Goal: Task Accomplishment & Management: Manage account settings

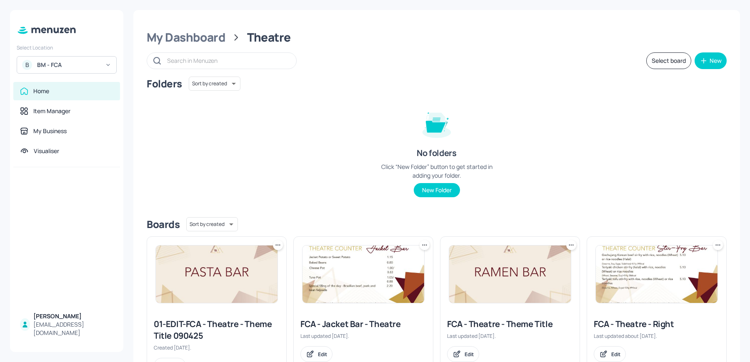
click at [57, 74] on div "Select Location B BM - FCA Home Item Manager My Business Visualiser MATTY Hall-…" at bounding box center [66, 181] width 113 height 342
click at [50, 66] on div "BM - FCA" at bounding box center [68, 65] width 63 height 8
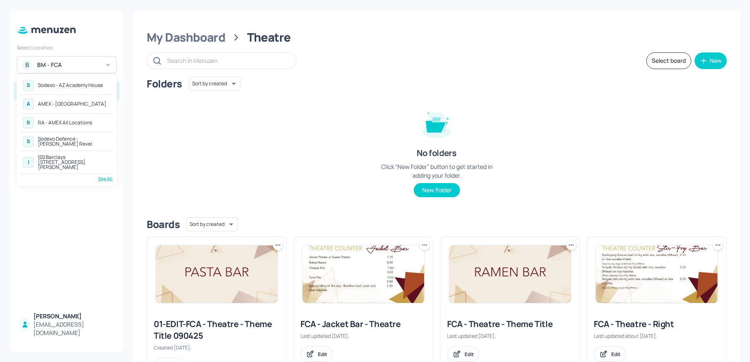
click at [105, 176] on div "See All" at bounding box center [67, 179] width 92 height 6
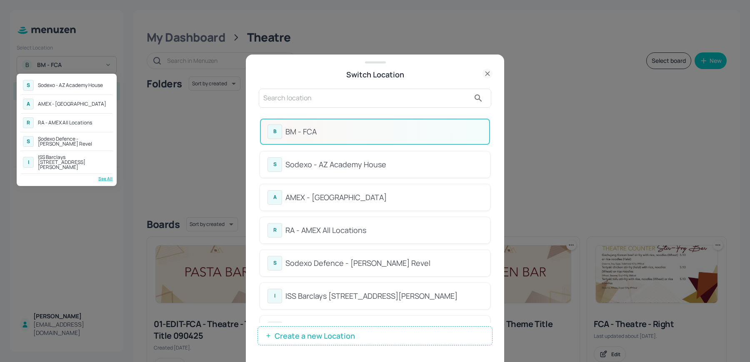
click at [320, 80] on div at bounding box center [375, 181] width 750 height 362
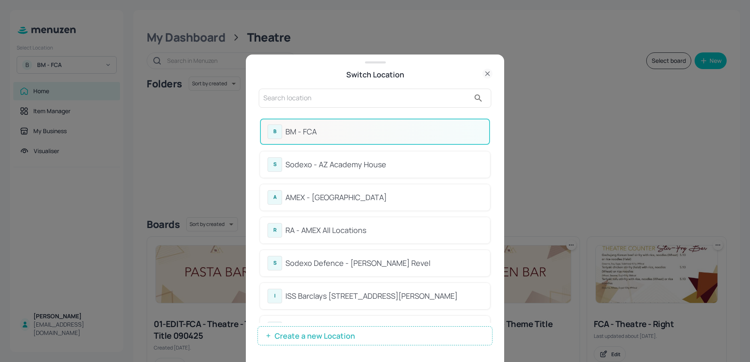
click at [305, 162] on div "Sodexo - AZ Academy House" at bounding box center [383, 164] width 197 height 11
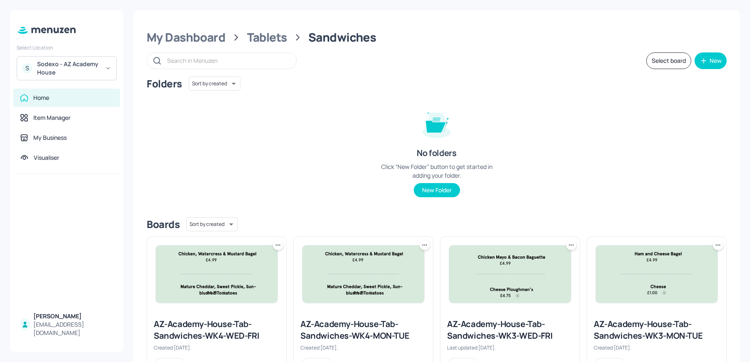
click at [59, 70] on div "Sodexo - AZ Academy House" at bounding box center [68, 68] width 63 height 17
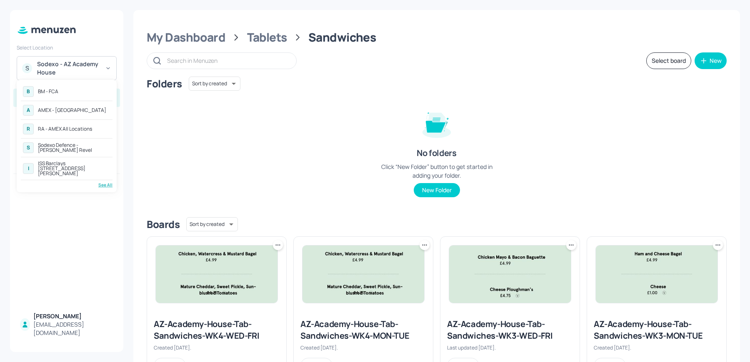
click at [107, 182] on div "See All" at bounding box center [67, 185] width 92 height 6
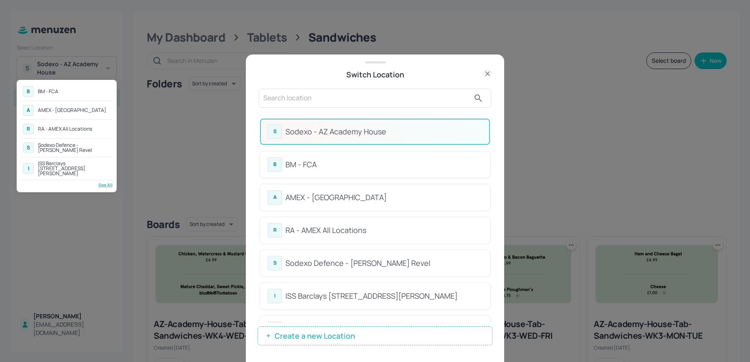
click at [162, 157] on div at bounding box center [375, 181] width 750 height 362
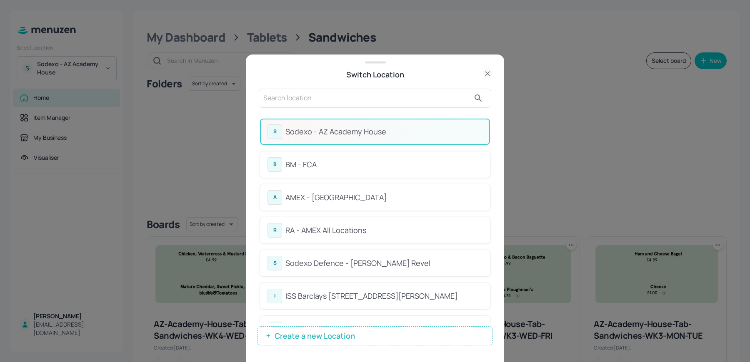
click at [153, 195] on div at bounding box center [375, 181] width 750 height 362
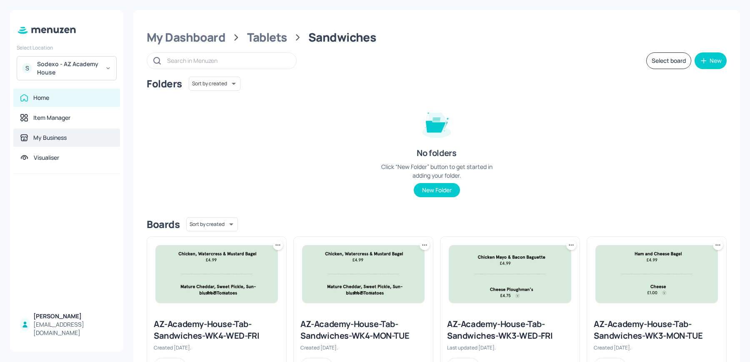
click at [35, 135] on div "My Business" at bounding box center [49, 138] width 33 height 8
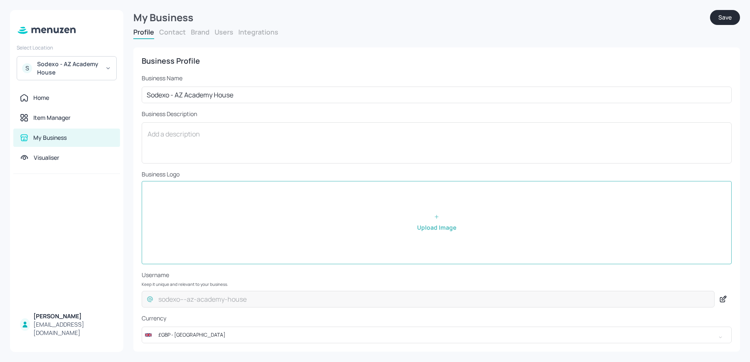
click at [225, 32] on button "Users" at bounding box center [224, 31] width 19 height 9
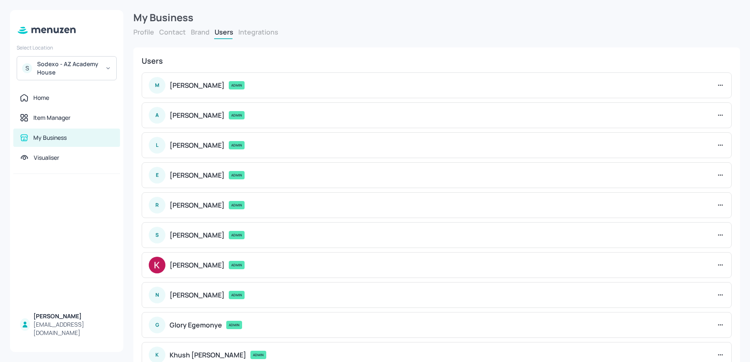
scroll to position [114, 0]
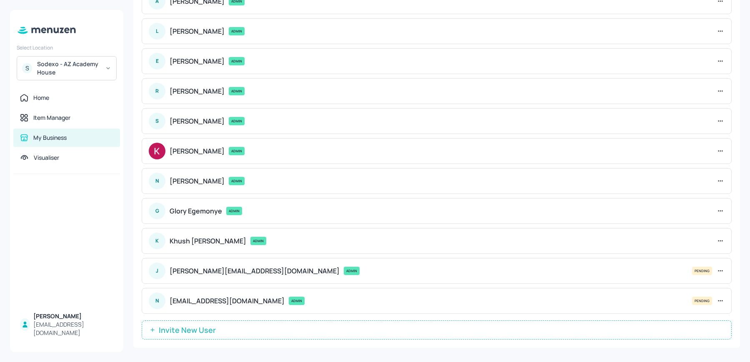
click at [214, 327] on span "Invite New User" at bounding box center [187, 330] width 65 height 8
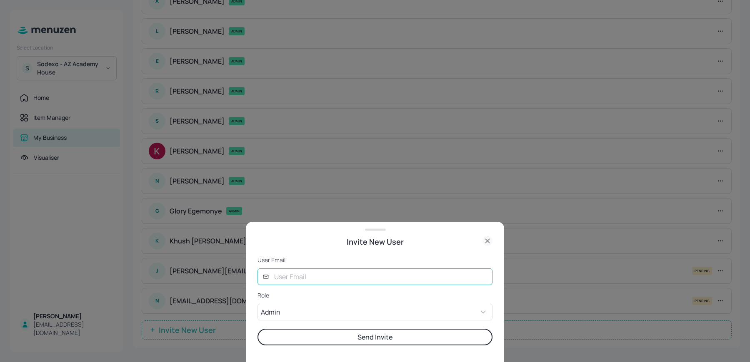
click at [311, 279] on input "text" at bounding box center [380, 277] width 223 height 17
click at [295, 280] on input "text" at bounding box center [380, 277] width 223 height 17
type input "nishita@digital-messaging.com"
click at [300, 338] on button "Send Invite" at bounding box center [374, 337] width 235 height 17
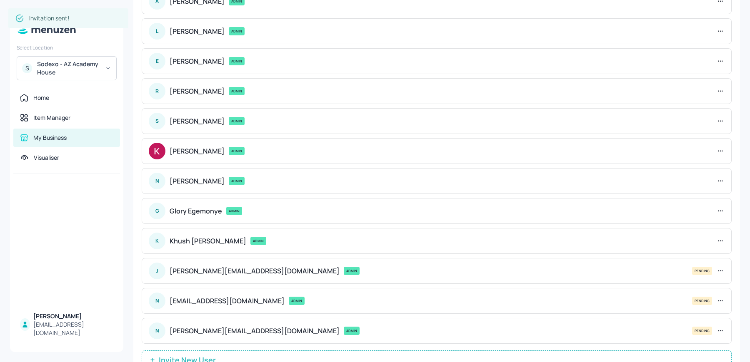
scroll to position [117, 0]
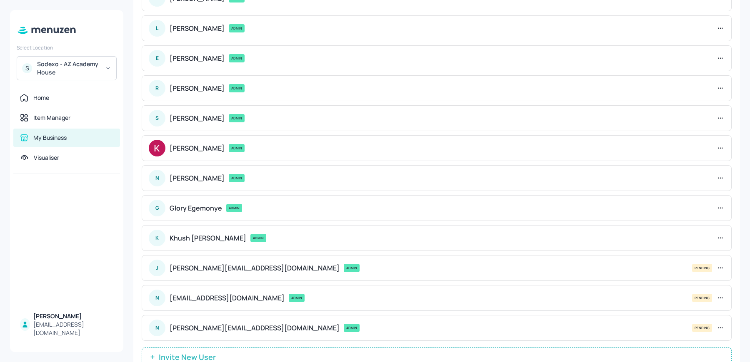
click at [71, 65] on div "Sodexo - AZ Academy House" at bounding box center [68, 68] width 63 height 17
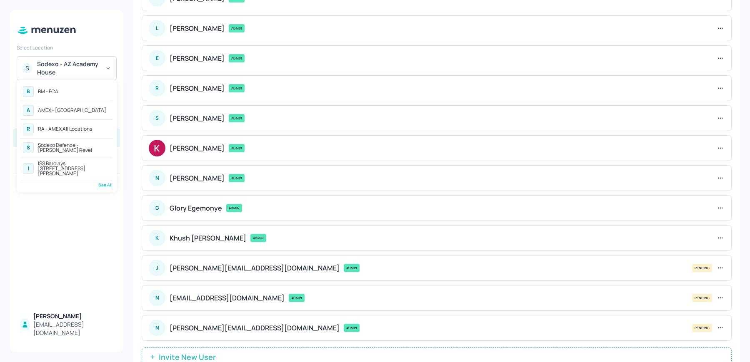
click at [100, 182] on div "See All" at bounding box center [67, 185] width 92 height 6
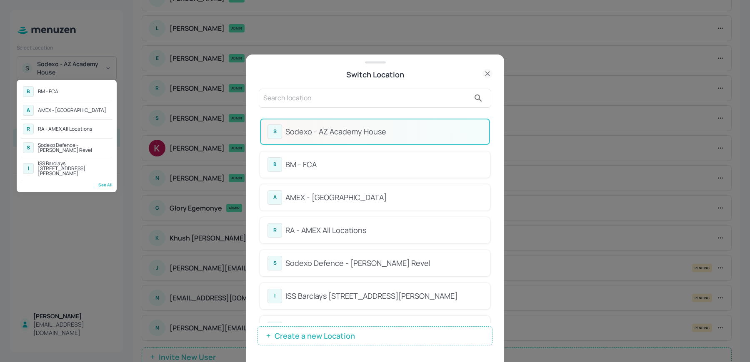
click at [491, 134] on div at bounding box center [375, 181] width 750 height 362
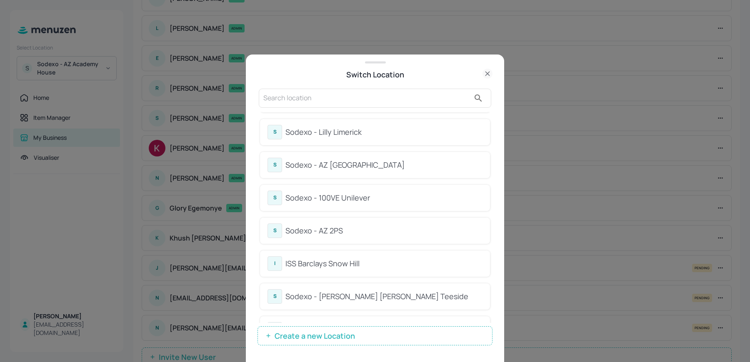
scroll to position [326, 0]
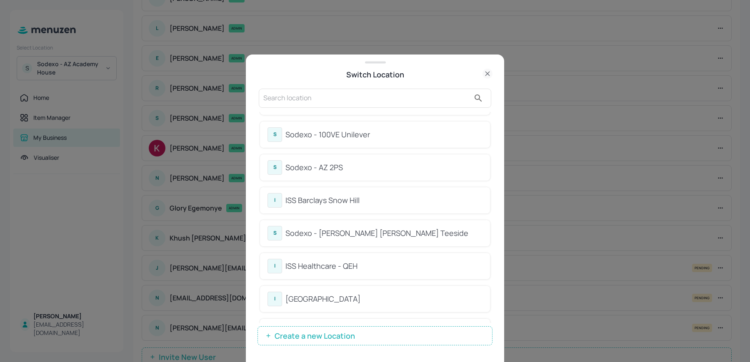
click at [326, 107] on div "S Sodexo - AZ Academy House B BM - FCA A AMEX - Frankfurt R RA - AMEX All Locat…" at bounding box center [374, 217] width 235 height 257
click at [311, 96] on input "text" at bounding box center [366, 98] width 207 height 13
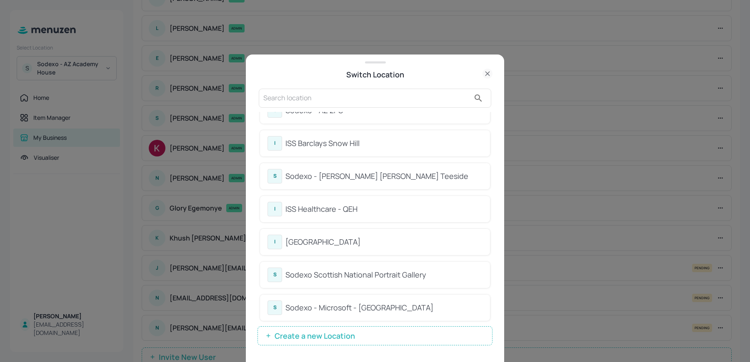
scroll to position [390, 0]
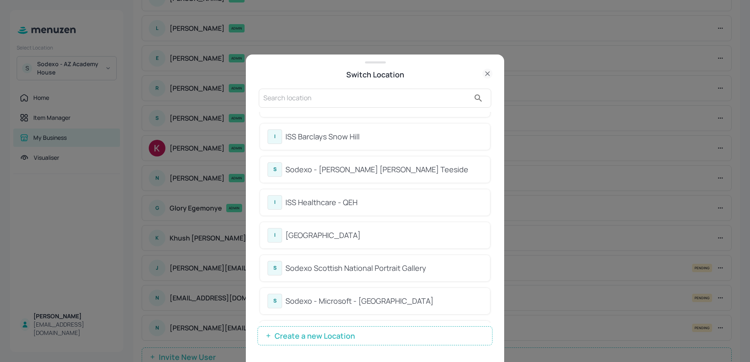
click at [355, 103] on input "text" at bounding box center [366, 98] width 207 height 13
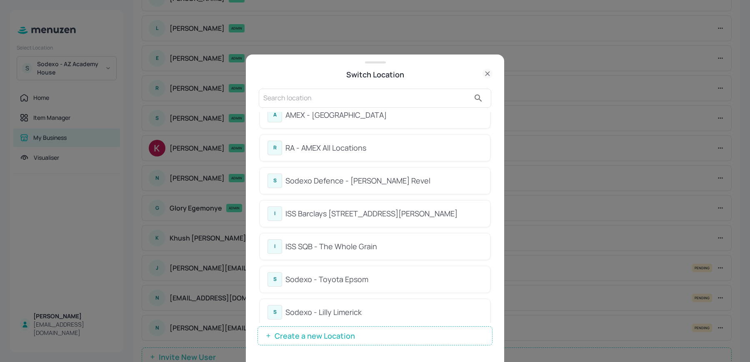
scroll to position [15, 0]
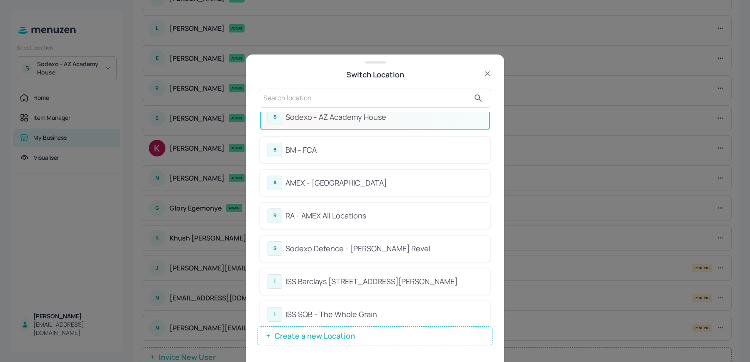
click at [306, 73] on div "Switch Location" at bounding box center [374, 75] width 235 height 12
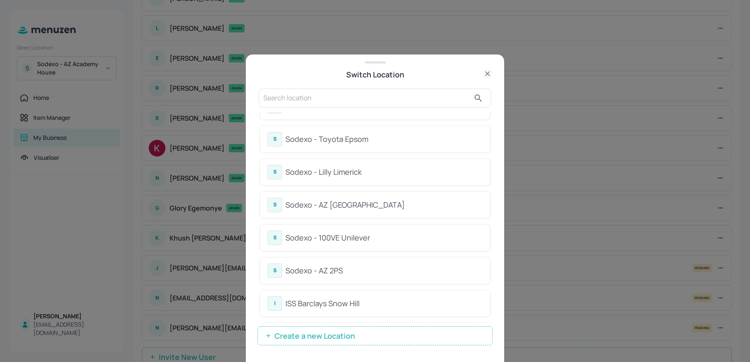
scroll to position [238, 0]
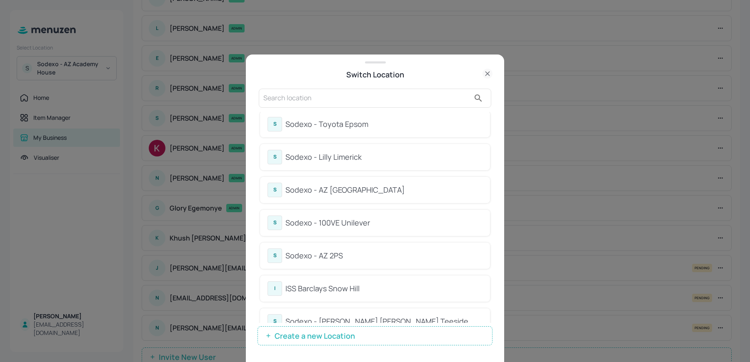
click at [304, 97] on input "text" at bounding box center [366, 98] width 207 height 13
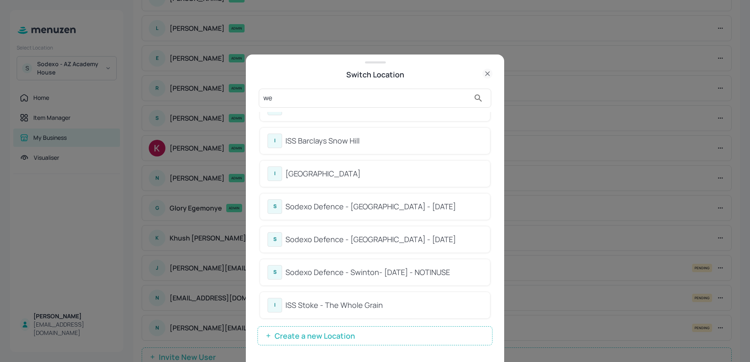
scroll to position [0, 0]
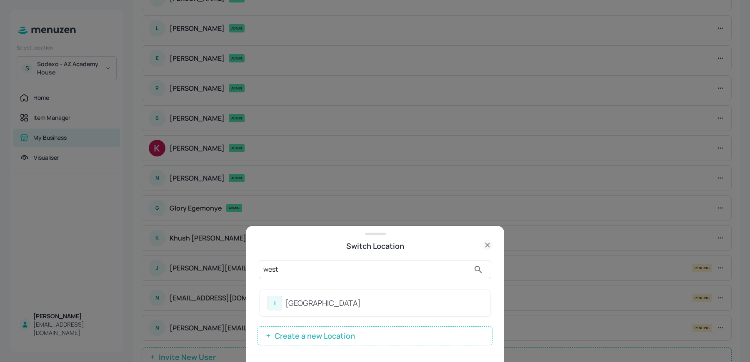
type input "west"
click at [309, 304] on div "ISS - West Middlesex Hospital" at bounding box center [383, 303] width 197 height 11
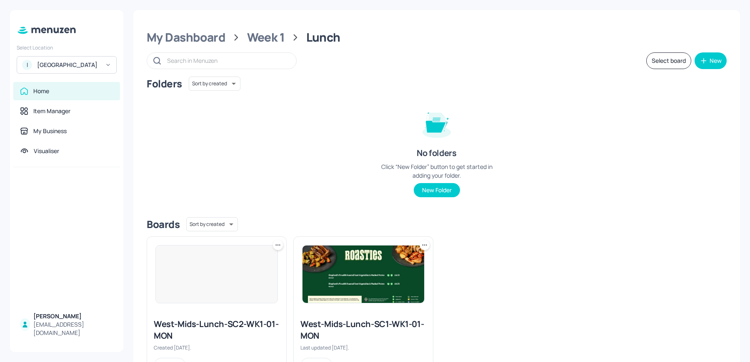
click at [356, 282] on img at bounding box center [363, 274] width 122 height 57
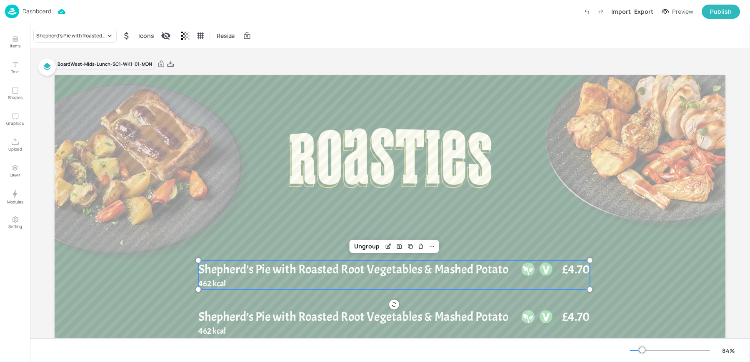
click at [220, 280] on div "Shepherd’s Pie with Roasted Root Vegetables & Mashed Potato" at bounding box center [356, 278] width 317 height 35
click at [356, 247] on div "Ungroup" at bounding box center [367, 246] width 32 height 11
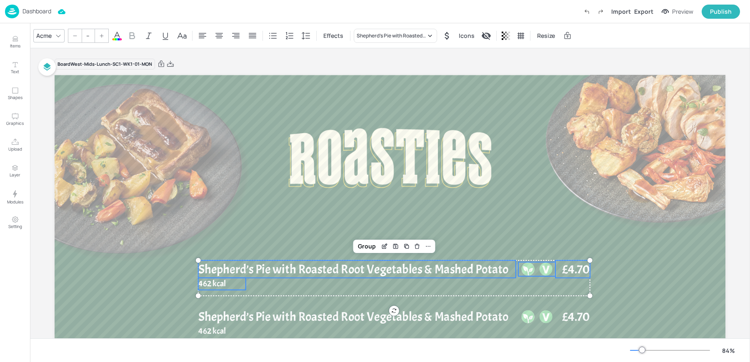
click at [296, 267] on span "Shepherd’s Pie with Roasted Root Vegetables & Mashed Potato" at bounding box center [353, 269] width 310 height 16
type input "36"
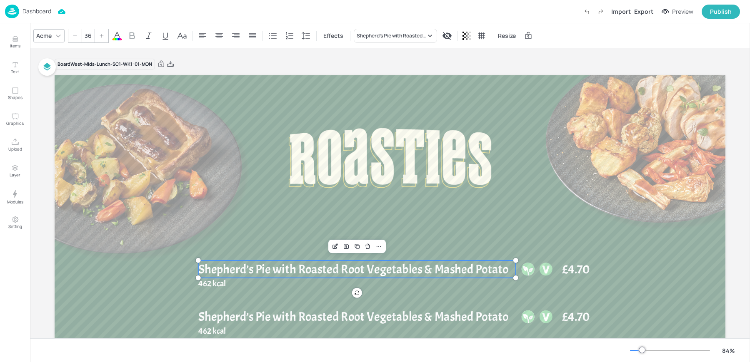
click at [44, 37] on div "Acme" at bounding box center [44, 36] width 19 height 12
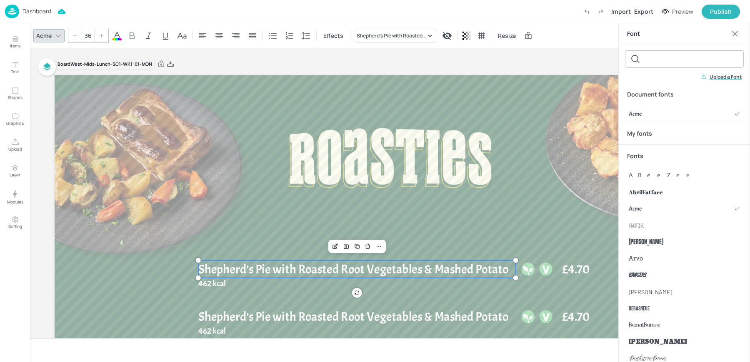
click at [655, 60] on input "text" at bounding box center [691, 59] width 95 height 17
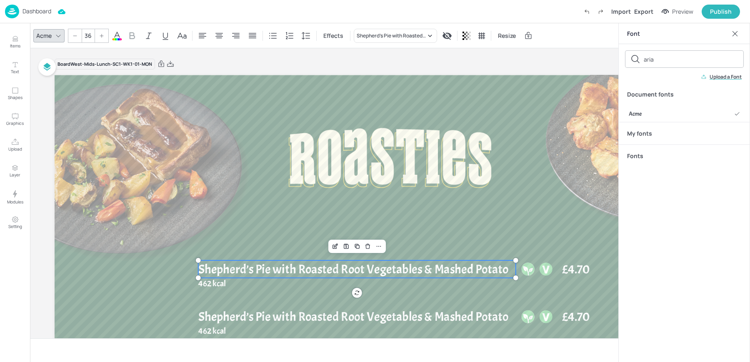
type input "aria"
click at [716, 75] on p "Upload a Font" at bounding box center [725, 77] width 32 height 6
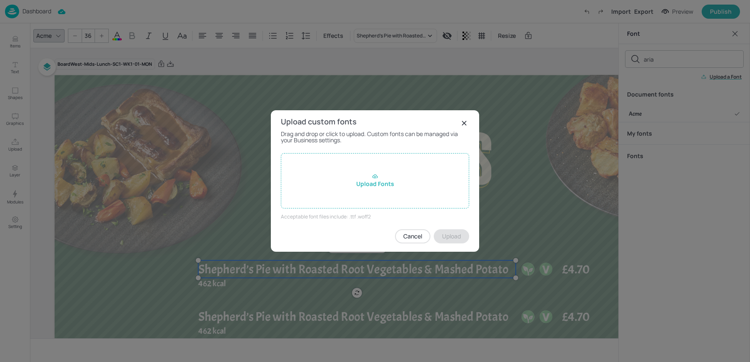
click at [379, 186] on div "Upload Fonts" at bounding box center [375, 180] width 188 height 55
click at [0, 0] on input "Upload Fonts" at bounding box center [0, 0] width 0 height 0
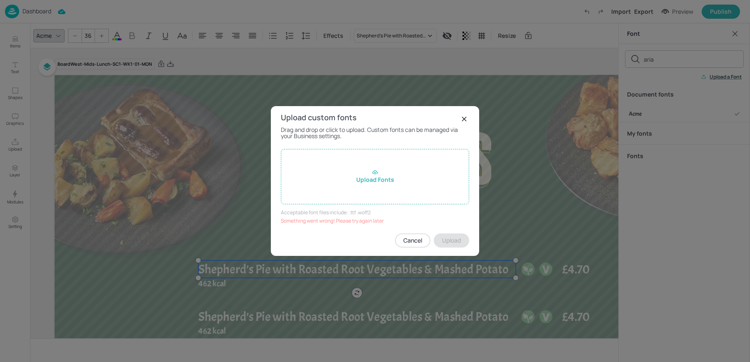
click at [348, 177] on div "Upload Fonts" at bounding box center [375, 176] width 188 height 55
click at [0, 0] on input "Upload Fonts" at bounding box center [0, 0] width 0 height 0
click at [460, 118] on rect at bounding box center [464, 119] width 10 height 10
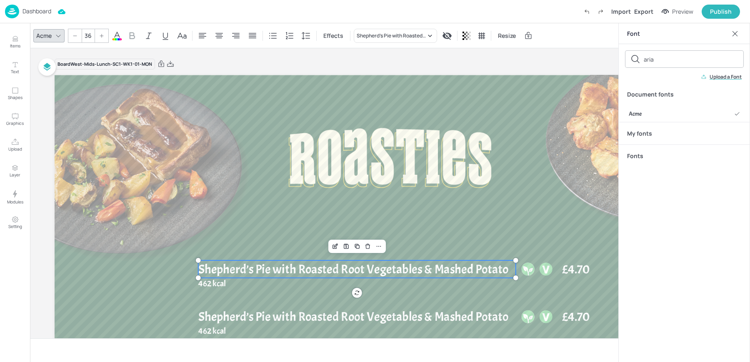
click at [21, 10] on div "Dashboard" at bounding box center [28, 12] width 46 height 14
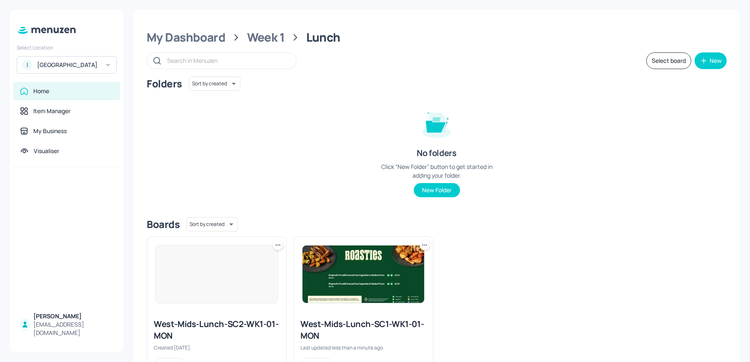
click at [77, 58] on div "I ISS - West Middlesex Hospital" at bounding box center [67, 64] width 100 height 17
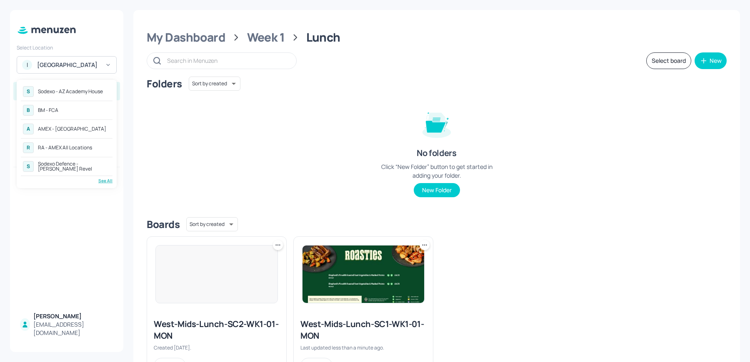
click at [101, 178] on div "See All" at bounding box center [67, 181] width 92 height 6
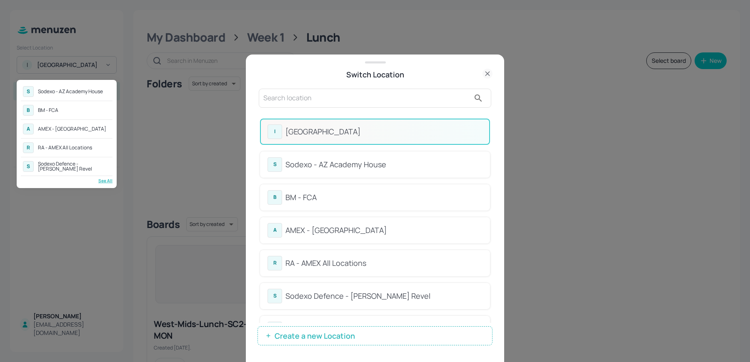
click at [314, 101] on div at bounding box center [375, 181] width 750 height 362
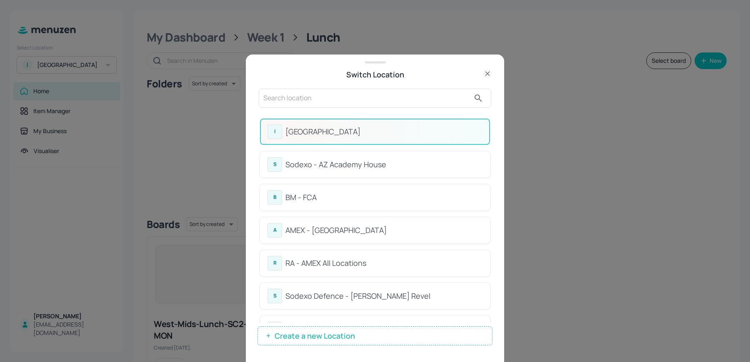
click at [303, 101] on input "text" at bounding box center [366, 98] width 207 height 13
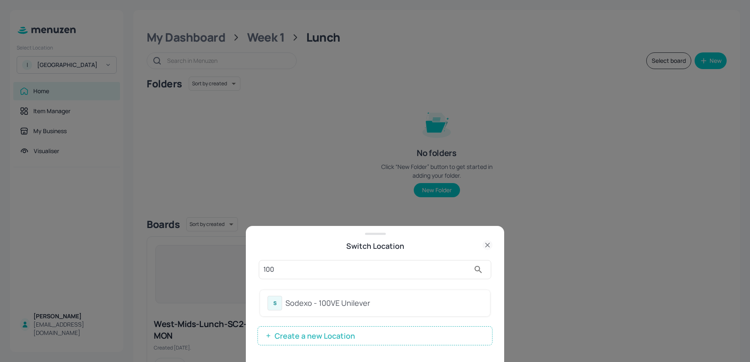
type input "100"
click at [292, 306] on div "Sodexo - 100VE Unilever" at bounding box center [383, 303] width 197 height 11
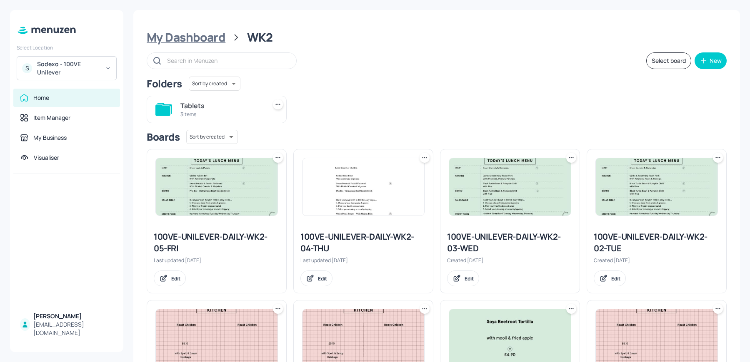
click at [192, 39] on div "My Dashboard" at bounding box center [186, 37] width 79 height 15
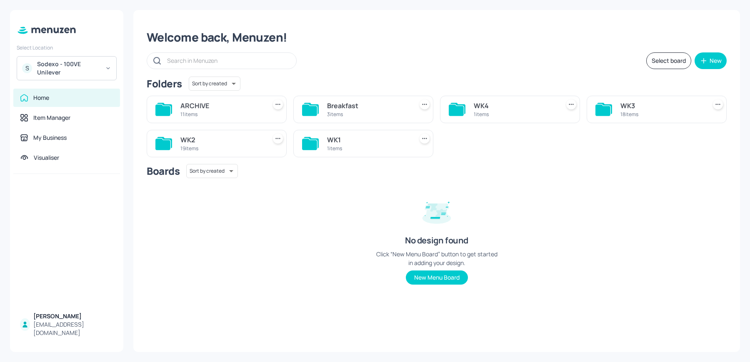
click at [647, 111] on div "18 items" at bounding box center [661, 114] width 82 height 7
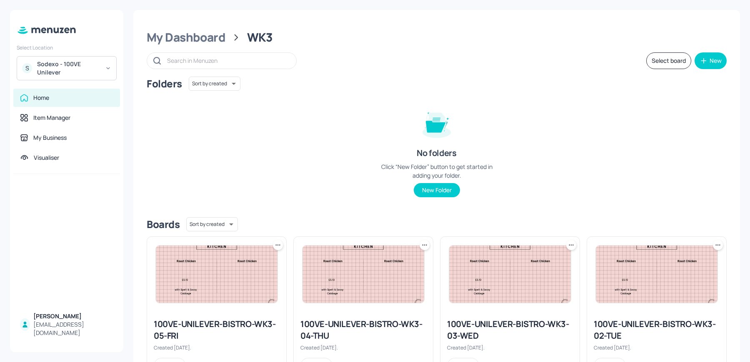
scroll to position [641, 0]
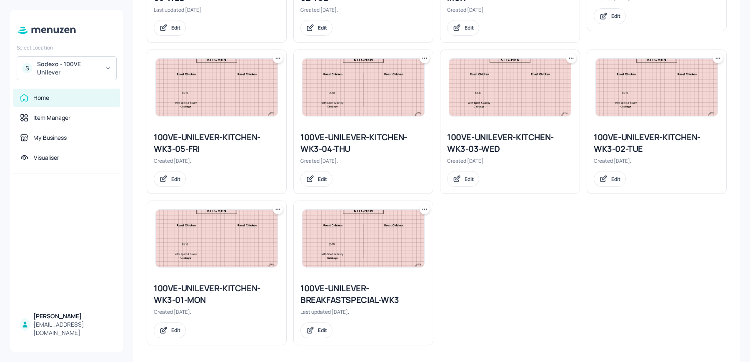
click at [199, 241] on img at bounding box center [217, 238] width 122 height 57
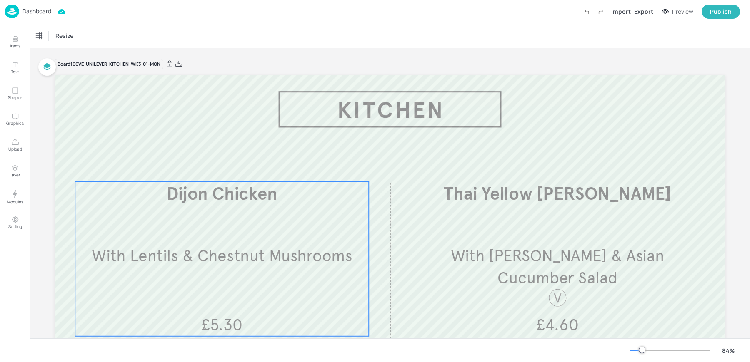
click at [254, 265] on span "With Lentils & Chestnut Mushrooms" at bounding box center [222, 256] width 260 height 20
click at [213, 167] on icon "Edit Item" at bounding box center [216, 168] width 7 height 7
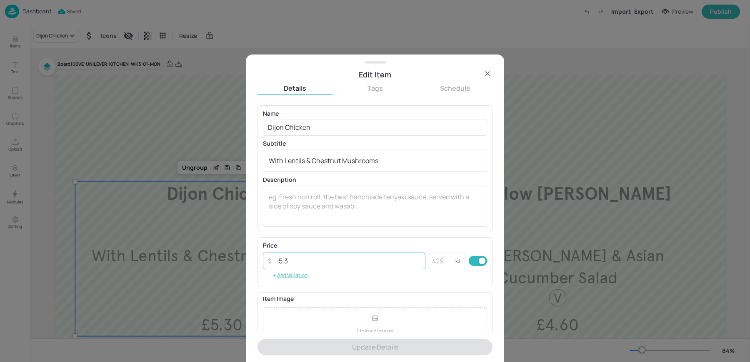
click at [305, 262] on input "5.3" at bounding box center [350, 261] width 152 height 17
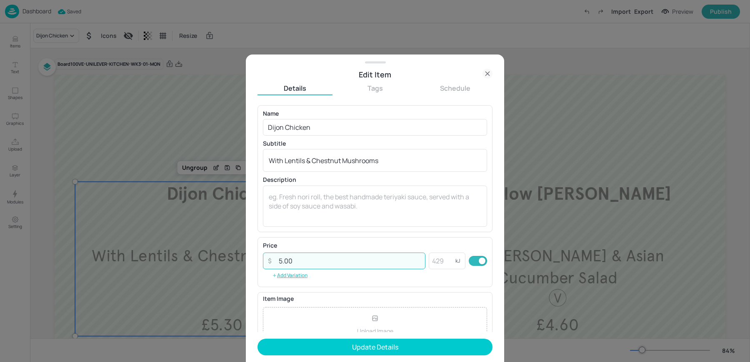
type input "5.00"
click at [257, 339] on button "Update Details" at bounding box center [374, 347] width 235 height 17
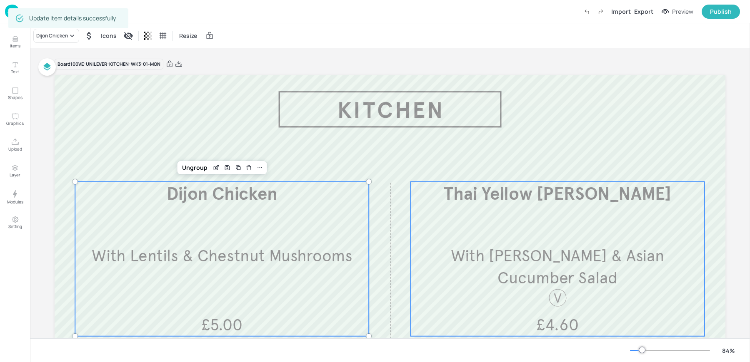
click at [574, 271] on span "With Jasmine Rice & Asian Cucumber Salad" at bounding box center [557, 267] width 213 height 42
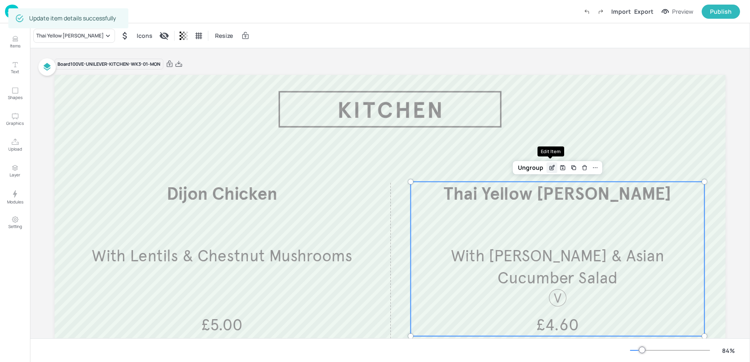
click at [553, 166] on icon "Edit Item" at bounding box center [551, 168] width 7 height 7
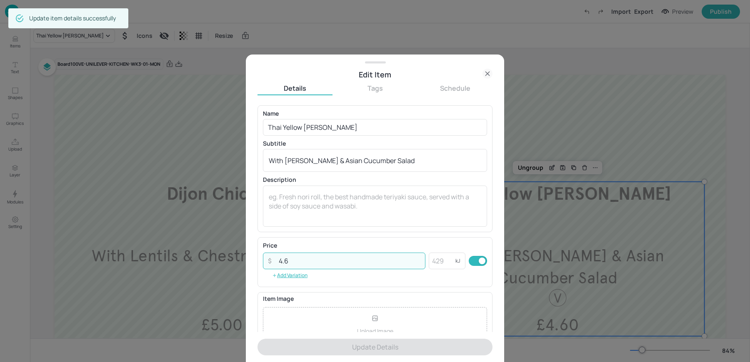
click at [309, 266] on input "4.6" at bounding box center [350, 261] width 152 height 17
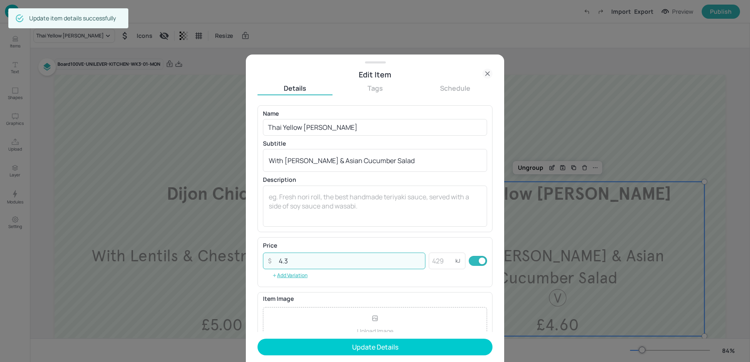
type input "4.3"
click at [257, 339] on button "Update Details" at bounding box center [374, 347] width 235 height 17
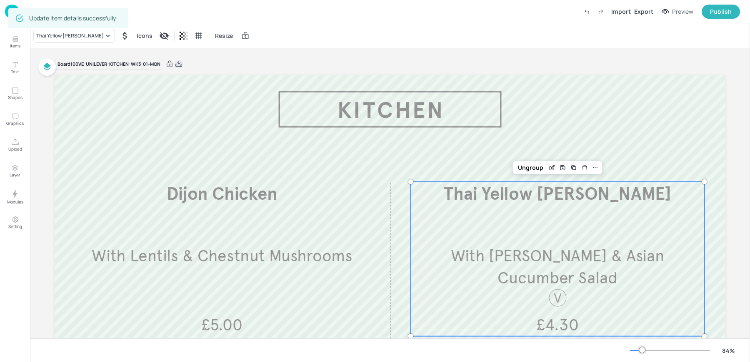
click at [180, 65] on icon at bounding box center [178, 64] width 7 height 8
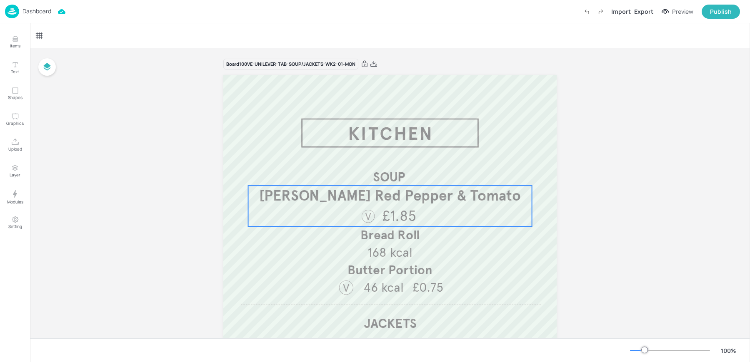
click at [376, 205] on p "[PERSON_NAME] Red Pepper & Tomato" at bounding box center [390, 196] width 284 height 20
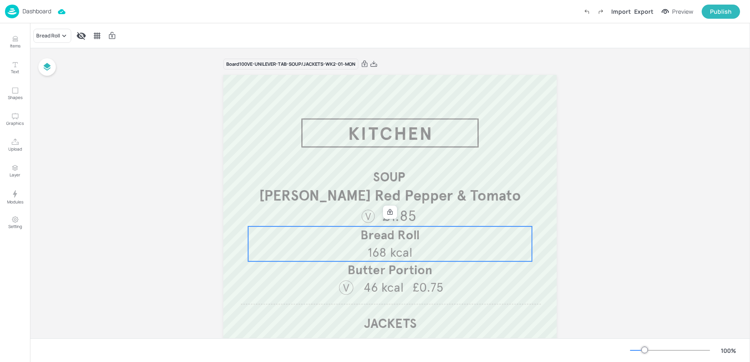
click at [368, 242] on span "Bread Roll" at bounding box center [389, 234] width 59 height 15
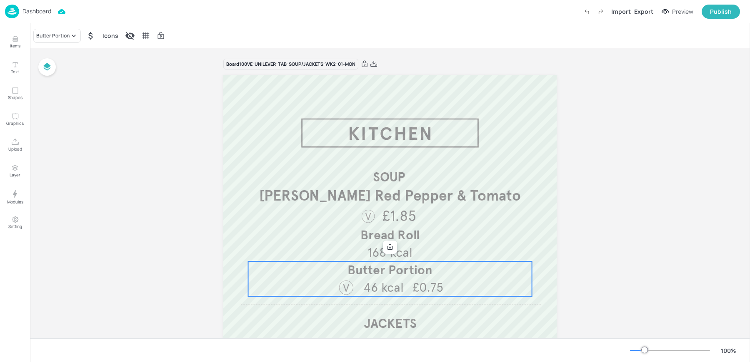
click at [365, 280] on span "46 kcal" at bounding box center [383, 287] width 40 height 15
click at [393, 249] on div at bounding box center [390, 247] width 11 height 11
click at [387, 249] on icon at bounding box center [390, 247] width 7 height 7
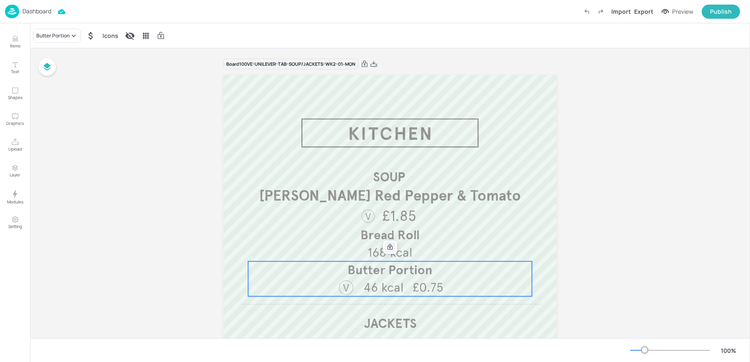
click at [387, 249] on icon at bounding box center [390, 247] width 7 height 7
click at [329, 236] on p "Bread Roll" at bounding box center [390, 235] width 284 height 17
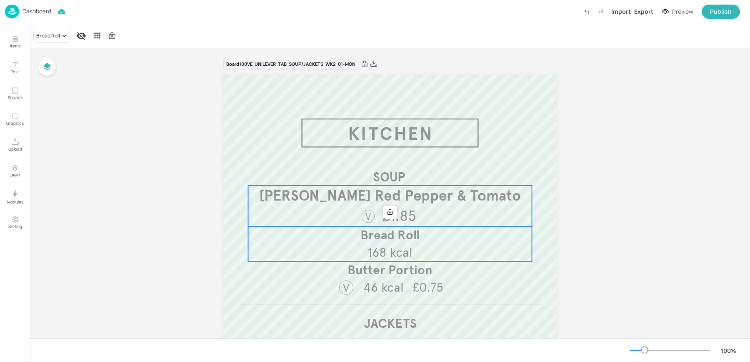
click at [328, 205] on p "[PERSON_NAME] Red Pepper & Tomato" at bounding box center [390, 196] width 284 height 20
click at [363, 68] on icon at bounding box center [364, 64] width 7 height 8
click at [372, 251] on span "168 kcal" at bounding box center [389, 252] width 45 height 15
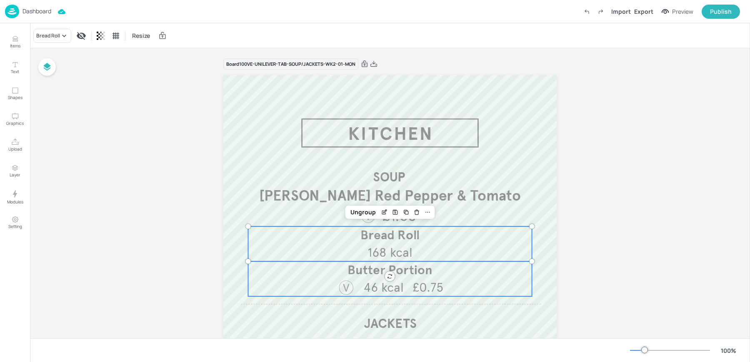
click at [365, 285] on span "46 kcal" at bounding box center [383, 287] width 40 height 15
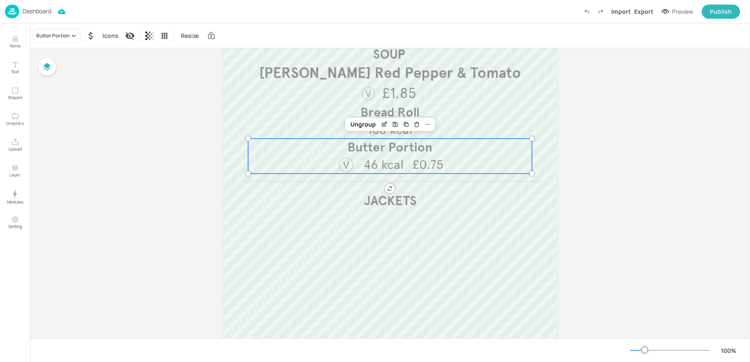
scroll to position [127, 0]
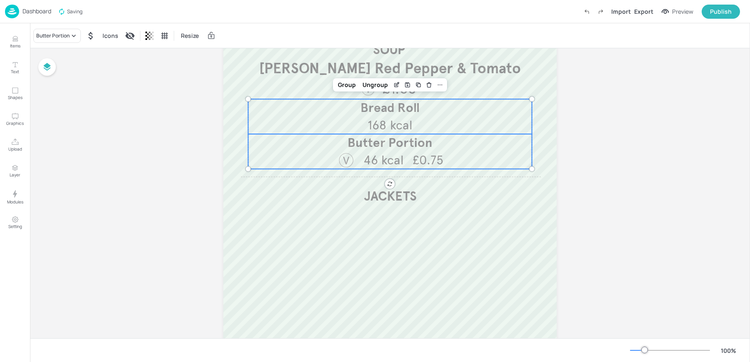
click at [322, 115] on p "Bread Roll" at bounding box center [390, 107] width 284 height 17
click at [416, 83] on icon "Duplicate" at bounding box center [418, 85] width 7 height 7
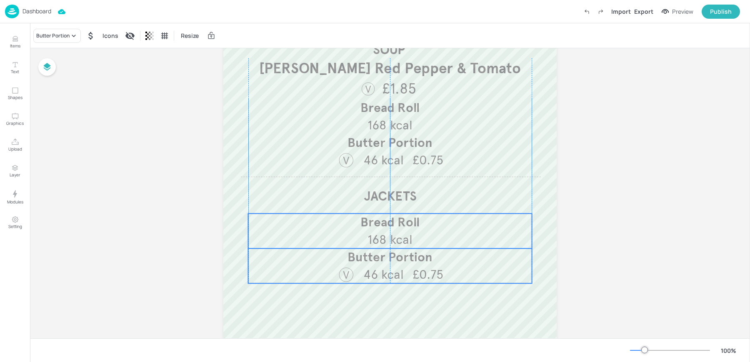
drag, startPoint x: 387, startPoint y: 107, endPoint x: 383, endPoint y: 217, distance: 110.5
click at [383, 217] on span "Bread Roll" at bounding box center [389, 222] width 59 height 15
click at [346, 231] on div "Bread Roll 168 kcal" at bounding box center [390, 231] width 284 height 35
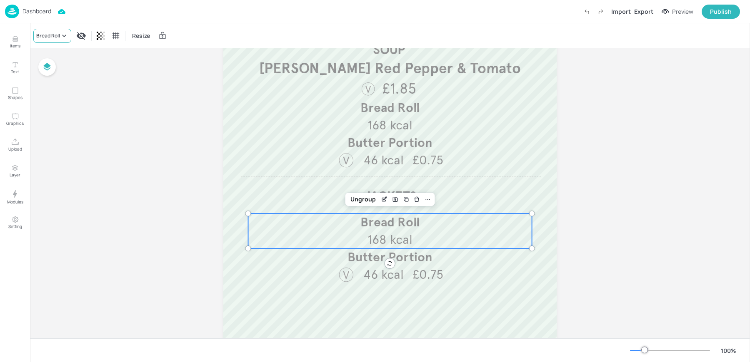
click at [45, 38] on div "Bread Roll" at bounding box center [48, 35] width 24 height 7
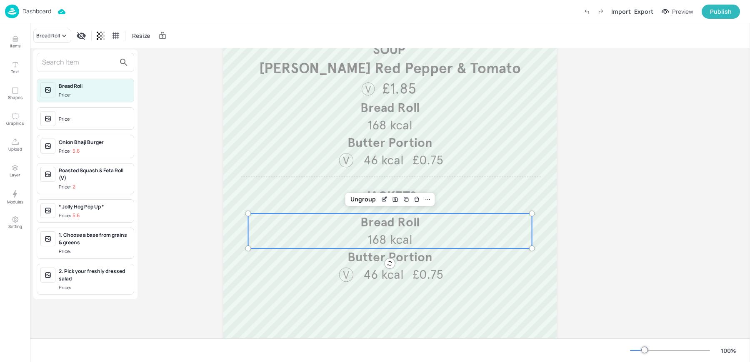
click at [407, 277] on div at bounding box center [375, 181] width 750 height 362
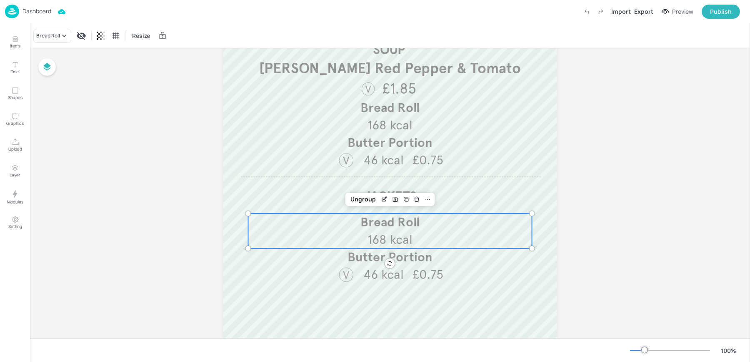
click at [334, 233] on div "Bread Roll 168 kcal" at bounding box center [390, 231] width 284 height 35
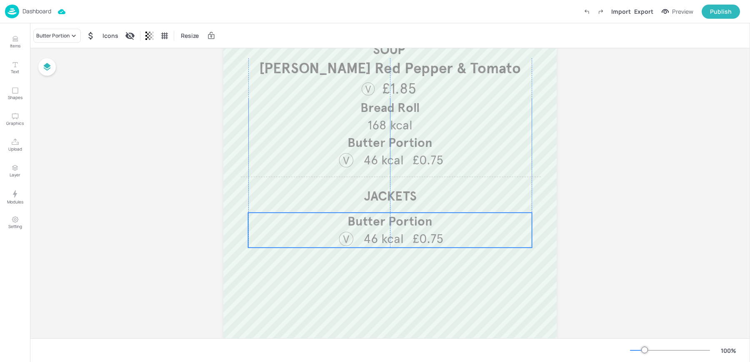
drag, startPoint x: 355, startPoint y: 257, endPoint x: 355, endPoint y: 221, distance: 35.8
click at [355, 221] on span "Butter Portion" at bounding box center [389, 221] width 85 height 15
click at [58, 37] on div "Butter Portion" at bounding box center [52, 35] width 33 height 7
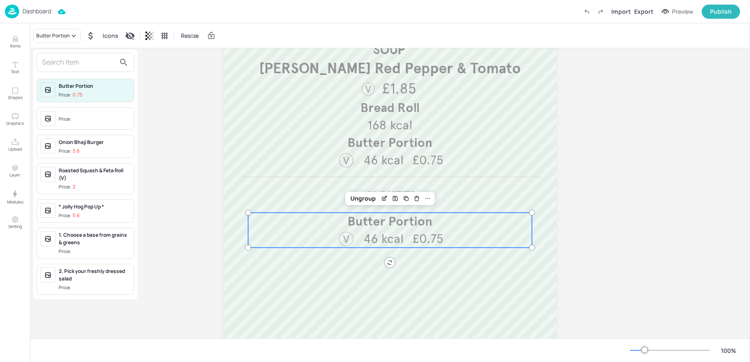
click at [53, 60] on input "text" at bounding box center [78, 62] width 73 height 13
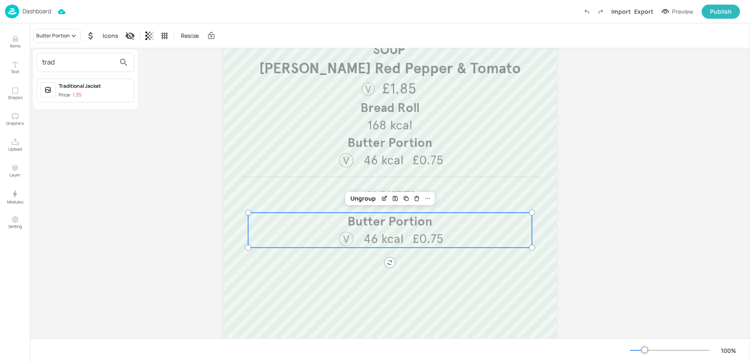
type input "trad"
click at [65, 94] on div "Price: 1.35" at bounding box center [70, 95] width 23 height 7
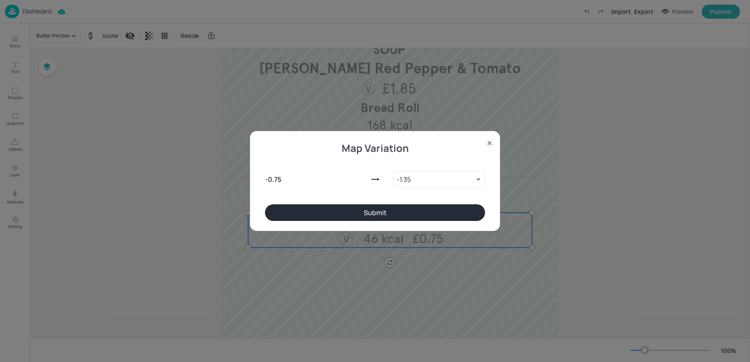
click at [377, 207] on button "Submit" at bounding box center [375, 213] width 220 height 17
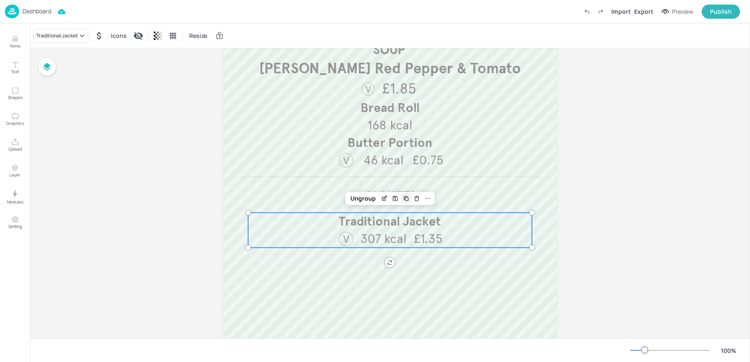
click at [407, 201] on icon "Duplicate" at bounding box center [406, 198] width 7 height 7
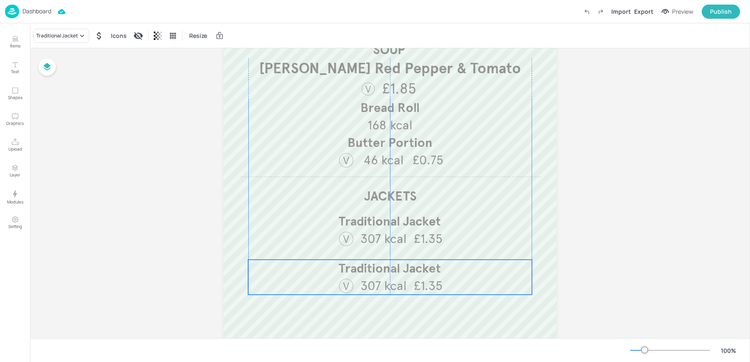
drag, startPoint x: 379, startPoint y: 231, endPoint x: 375, endPoint y: 274, distance: 43.0
click at [375, 274] on span "Traditional Jacket" at bounding box center [390, 268] width 102 height 15
click at [3, 37] on button "Items" at bounding box center [15, 42] width 24 height 24
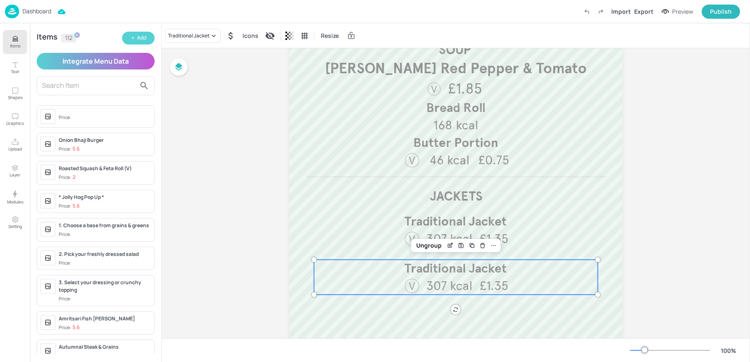
click at [132, 40] on icon "button" at bounding box center [132, 37] width 5 height 5
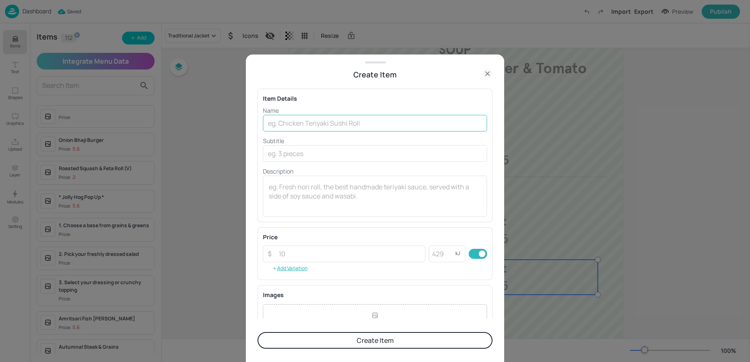
click at [289, 126] on input "text" at bounding box center [375, 123] width 224 height 17
paste input "Baked Sweet Potato"
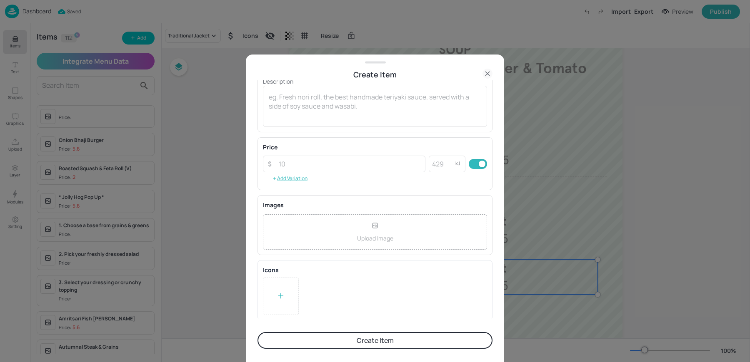
type input "Baked Sweet Potato"
click at [268, 317] on div "Icons To pick up a draggable item, press the space bar. While dragging, use the…" at bounding box center [374, 290] width 235 height 60
click at [272, 308] on div at bounding box center [281, 296] width 36 height 37
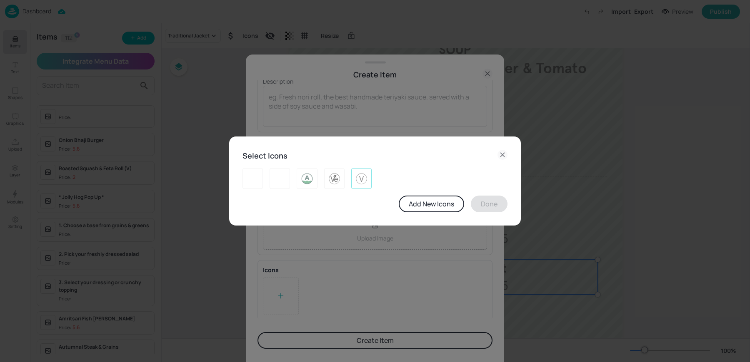
click at [367, 182] on img at bounding box center [361, 178] width 13 height 13
click at [490, 205] on button "Done" at bounding box center [489, 204] width 37 height 17
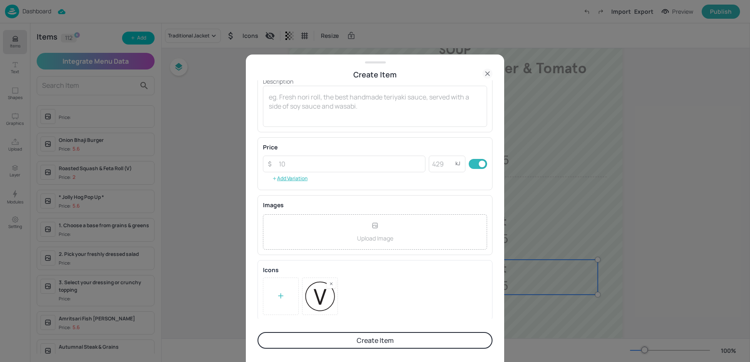
click at [361, 172] on div "Price ​ ​ kJ ​ Add Variation" at bounding box center [375, 164] width 224 height 42
click at [344, 161] on input "number" at bounding box center [350, 164] width 152 height 17
type input "1.50"
type input "3"
type input "261"
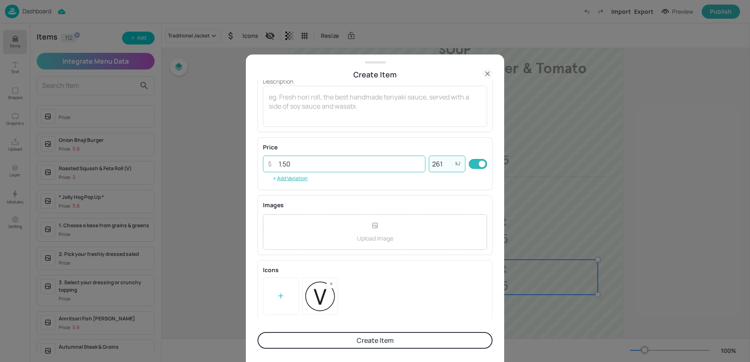
click at [257, 332] on button "Create Item" at bounding box center [374, 340] width 235 height 17
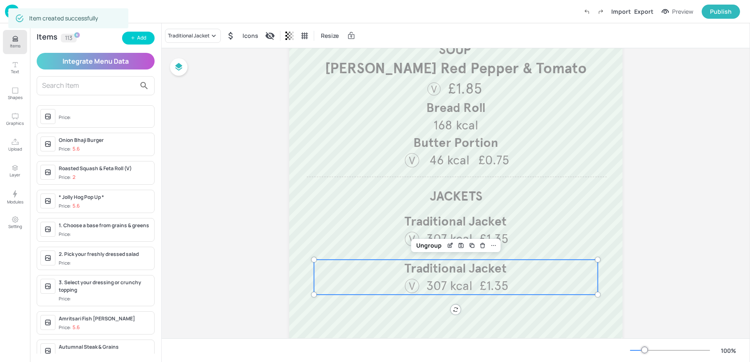
click at [193, 26] on div "Traditional Jacket Icons Resize" at bounding box center [456, 35] width 588 height 25
click at [188, 32] on div "Traditional Jacket" at bounding box center [189, 35] width 42 height 7
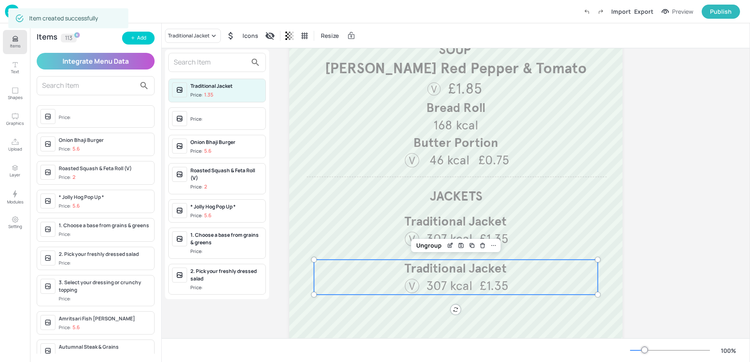
click at [191, 62] on input "text" at bounding box center [210, 62] width 73 height 13
paste input "Baked Sweet Potato"
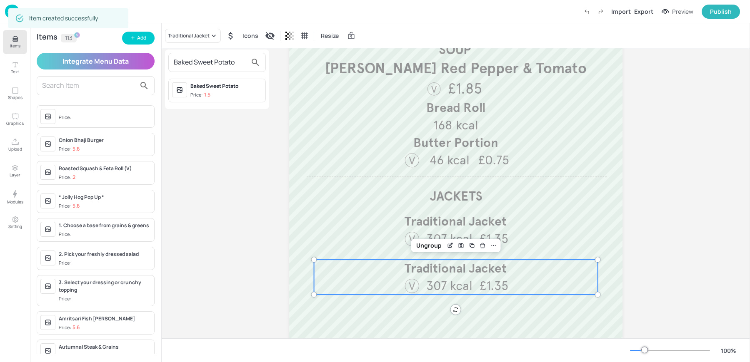
type input "Baked Sweet Potato"
click at [219, 92] on span "Price: 1.5" at bounding box center [226, 95] width 72 height 7
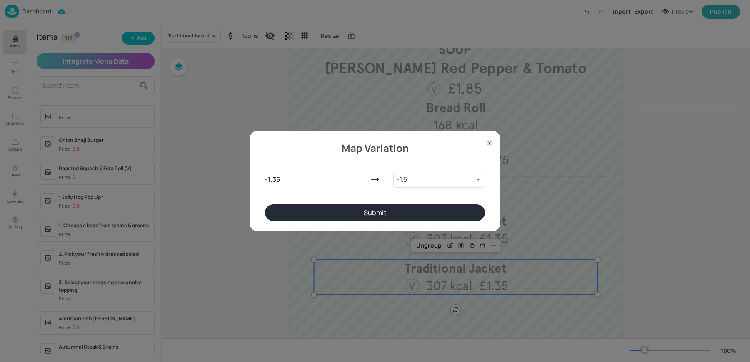
click at [402, 211] on button "Submit" at bounding box center [375, 213] width 220 height 17
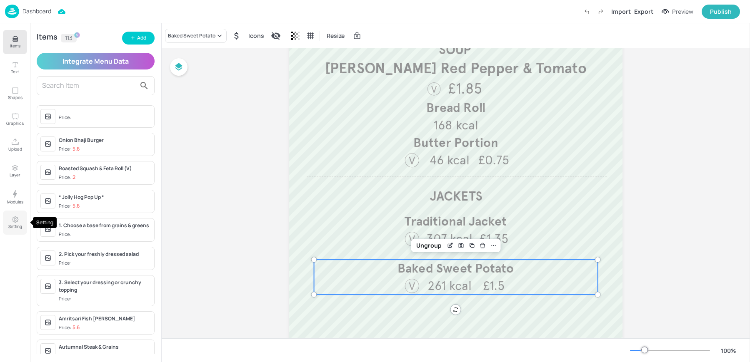
click at [12, 218] on icon "Setting" at bounding box center [15, 220] width 6 height 6
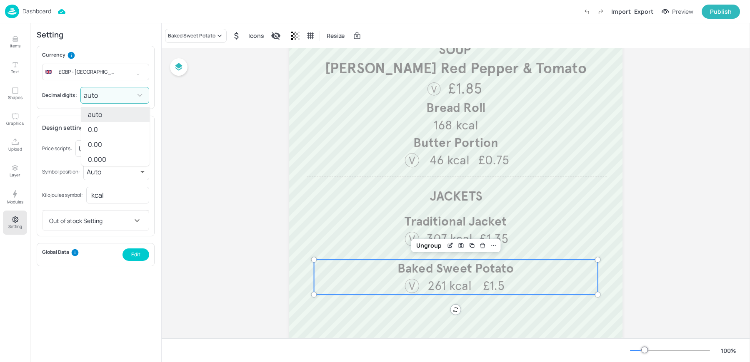
click at [106, 95] on body "Dashboard Import Export Preview Publish Items Text Shapes Graphics Upload Layer…" at bounding box center [375, 181] width 750 height 362
click at [98, 148] on li "0.00" at bounding box center [115, 144] width 68 height 15
type input "2"
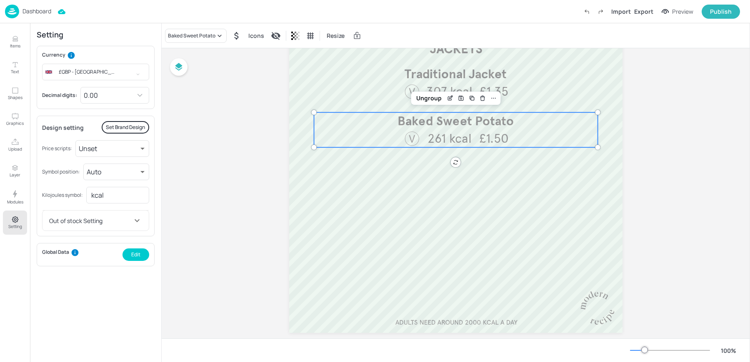
scroll to position [290, 0]
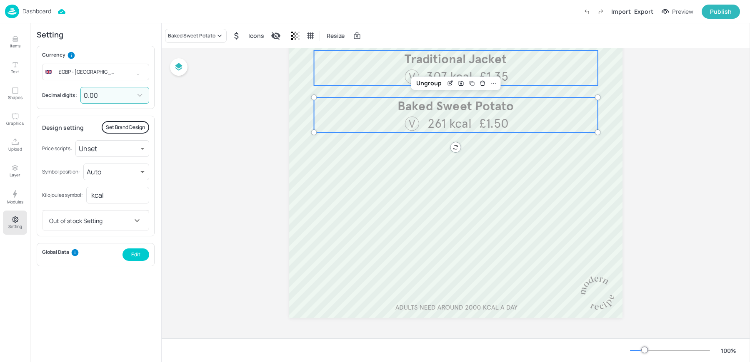
click at [370, 74] on div "Traditional Jacket 307 kcal £1.35" at bounding box center [456, 67] width 284 height 35
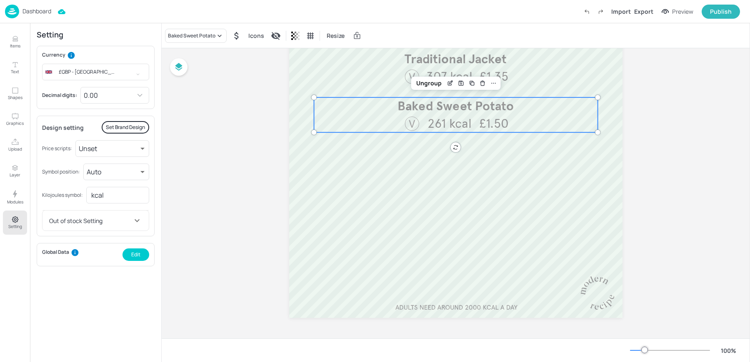
click at [397, 116] on div "Baked Sweet Potato 261 kcal £1.50" at bounding box center [456, 114] width 284 height 35
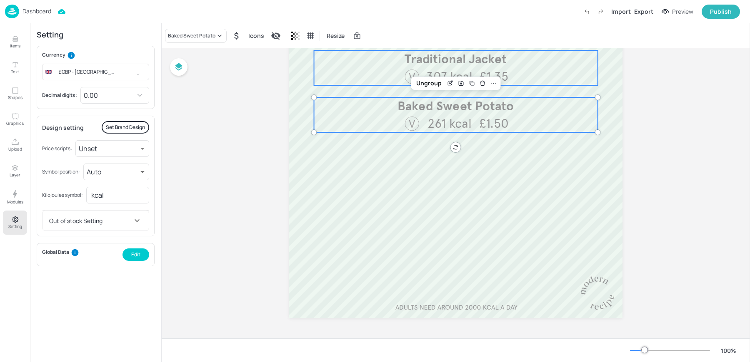
click at [369, 72] on div "Traditional Jacket 307 kcal £1.35" at bounding box center [456, 67] width 284 height 35
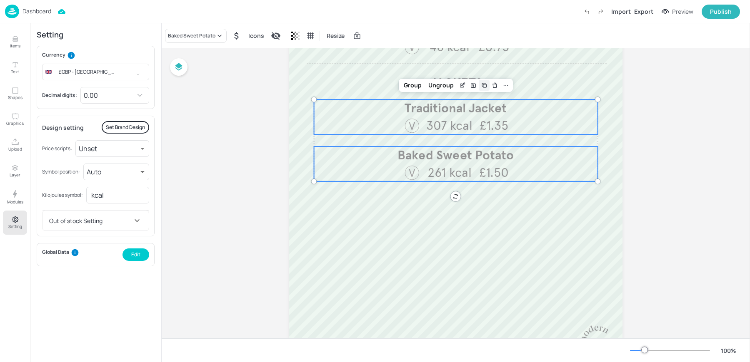
scroll to position [234, 0]
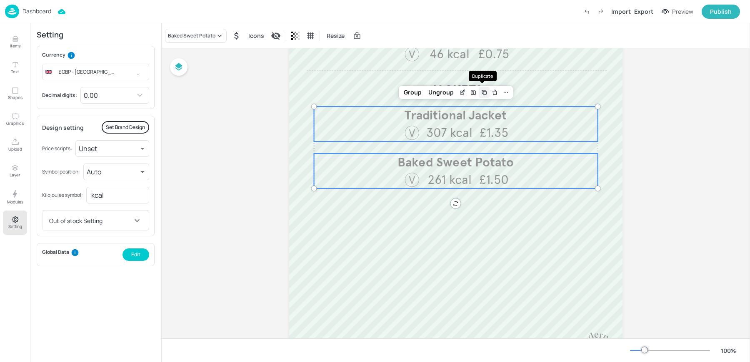
click at [483, 91] on icon "Duplicate" at bounding box center [484, 92] width 3 height 3
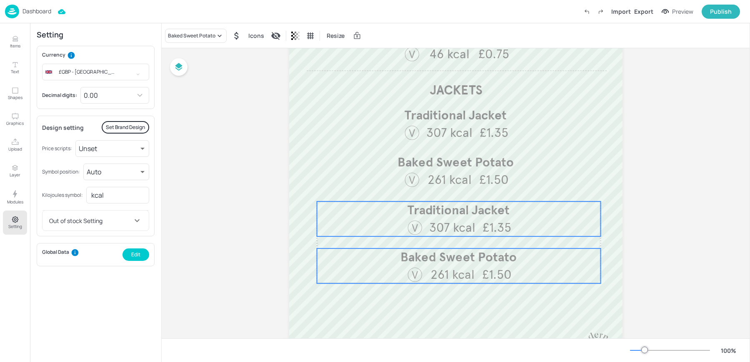
drag, startPoint x: 455, startPoint y: 129, endPoint x: 454, endPoint y: 220, distance: 90.8
click at [454, 220] on span "307 kcal" at bounding box center [452, 227] width 46 height 15
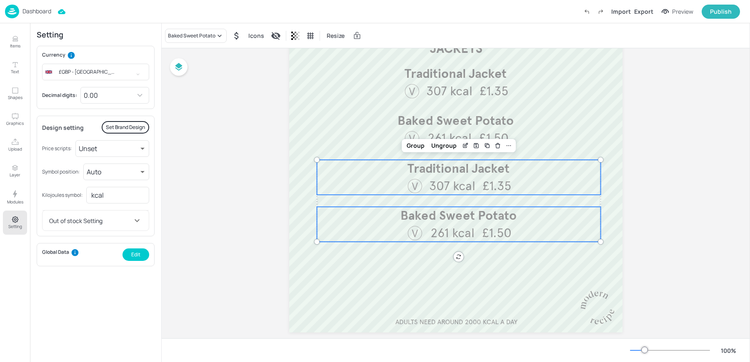
scroll to position [290, 0]
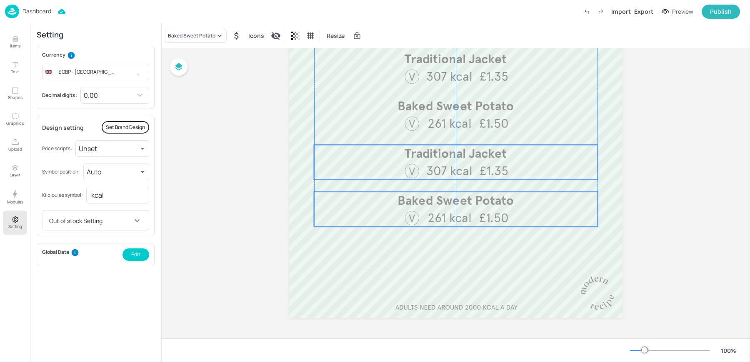
click at [427, 173] on span "307 kcal" at bounding box center [449, 170] width 46 height 15
click at [437, 211] on span "261 kcal" at bounding box center [449, 217] width 44 height 15
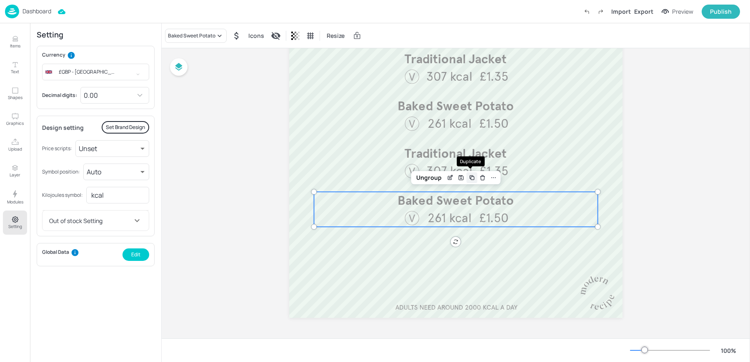
click at [472, 177] on icon "Duplicate" at bounding box center [472, 178] width 7 height 7
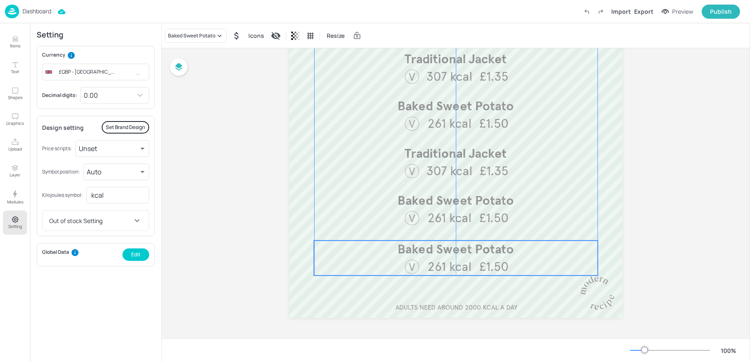
drag, startPoint x: 454, startPoint y: 206, endPoint x: 450, endPoint y: 250, distance: 44.7
click at [450, 250] on span "Baked Sweet Potato" at bounding box center [455, 249] width 116 height 15
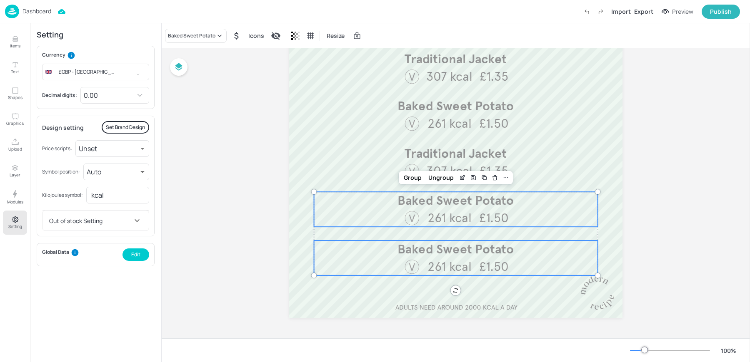
click at [380, 210] on div "Baked Sweet Potato 261 kcal £1.50" at bounding box center [456, 209] width 284 height 35
click at [365, 177] on div "Traditional Jacket 307 kcal £1.35" at bounding box center [456, 162] width 284 height 35
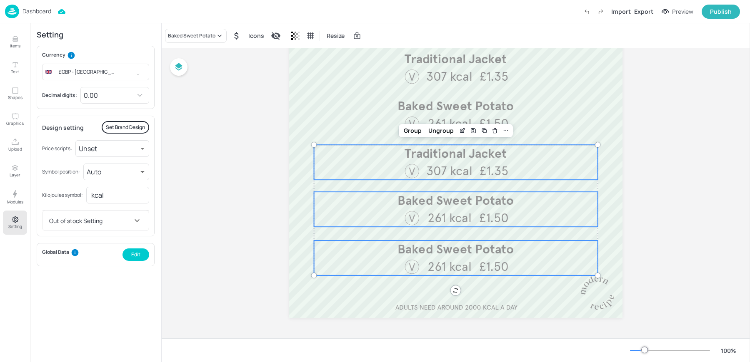
click at [382, 173] on div "Traditional Jacket 307 kcal £1.35" at bounding box center [456, 162] width 284 height 35
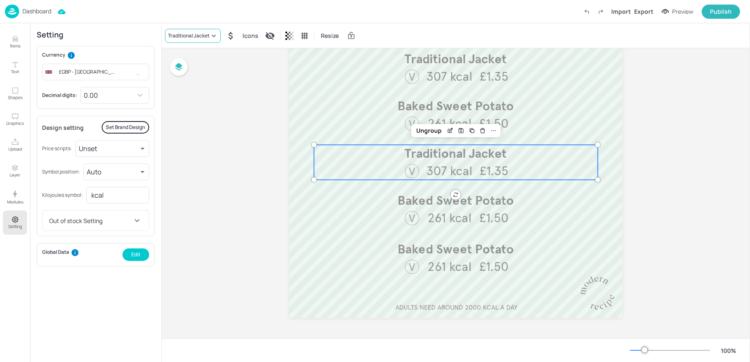
click at [199, 37] on div "Traditional Jacket" at bounding box center [189, 35] width 42 height 7
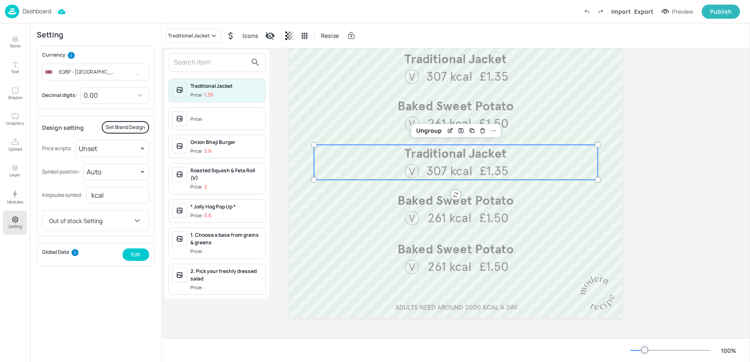
click at [192, 62] on input "text" at bounding box center [210, 62] width 73 height 13
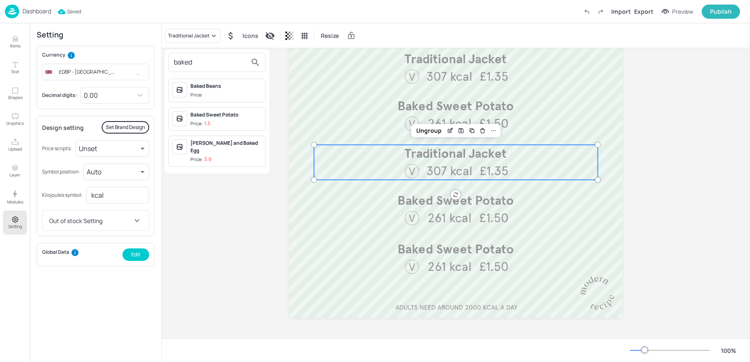
type input "baked"
click at [224, 87] on div "Baked Beans" at bounding box center [226, 85] width 72 height 7
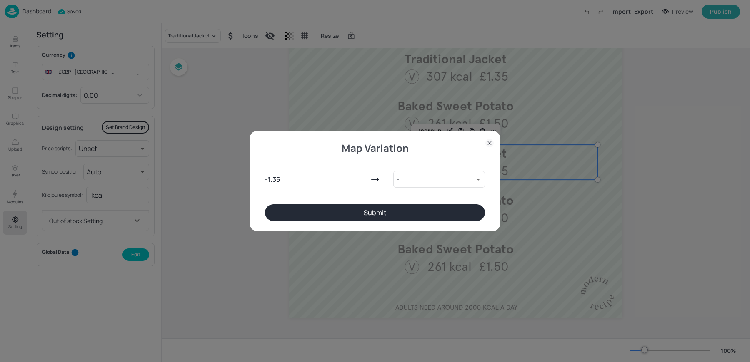
click at [347, 214] on button "Submit" at bounding box center [375, 213] width 220 height 17
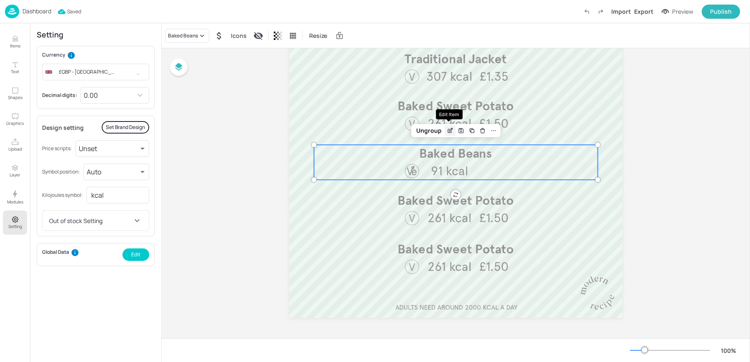
click at [449, 129] on icon "Edit Item" at bounding box center [450, 130] width 7 height 7
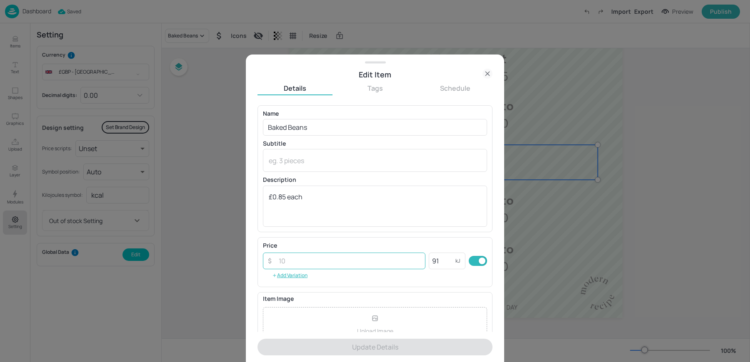
click at [311, 265] on input "number" at bounding box center [350, 261] width 152 height 17
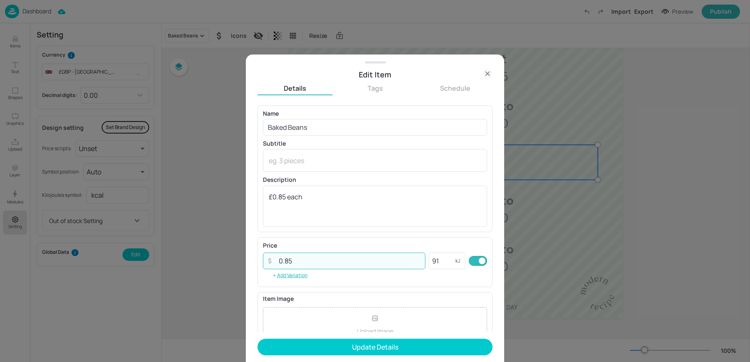
type input "0.85"
click at [257, 339] on button "Update Details" at bounding box center [374, 347] width 235 height 17
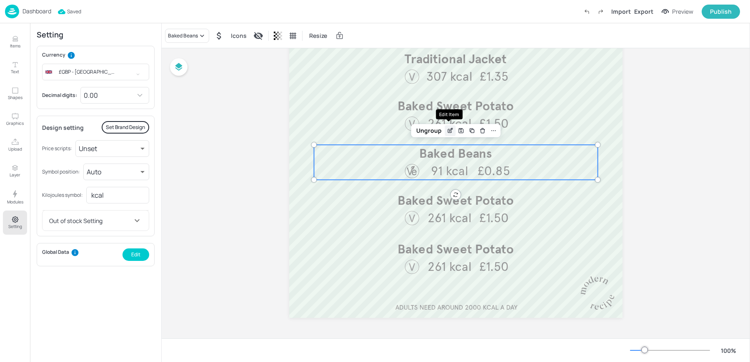
click at [448, 130] on icon "Edit Item" at bounding box center [450, 130] width 7 height 7
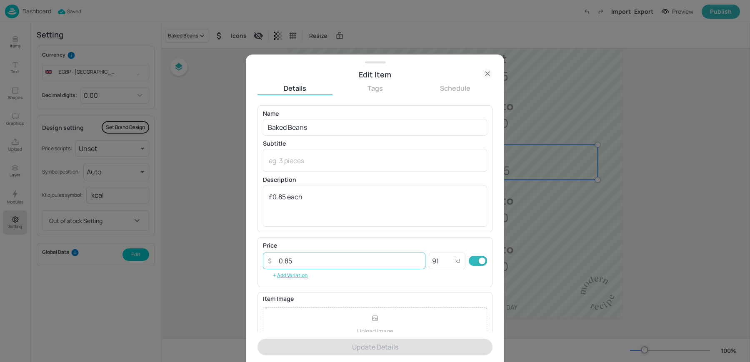
scroll to position [80, 0]
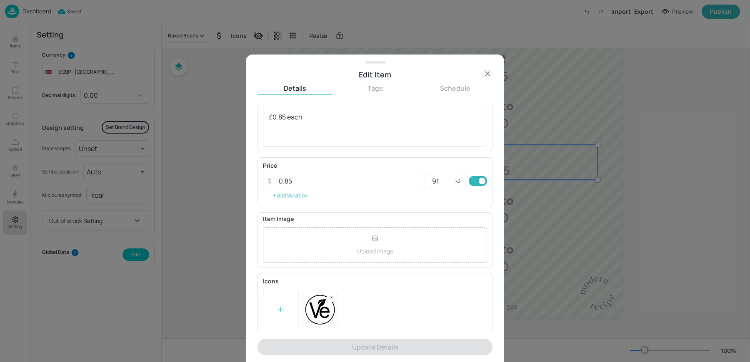
click at [328, 295] on rect at bounding box center [331, 298] width 6 height 6
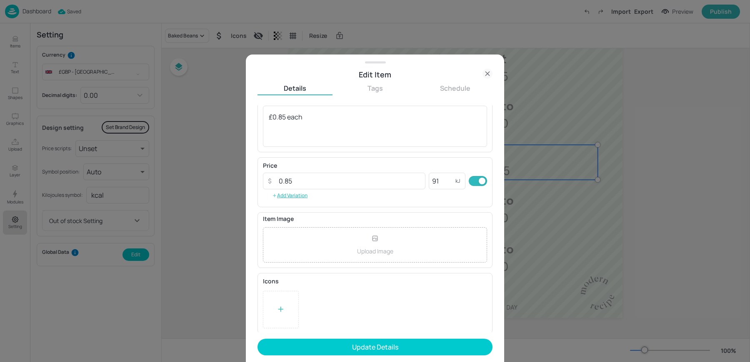
click at [278, 310] on icon at bounding box center [280, 310] width 5 height 0
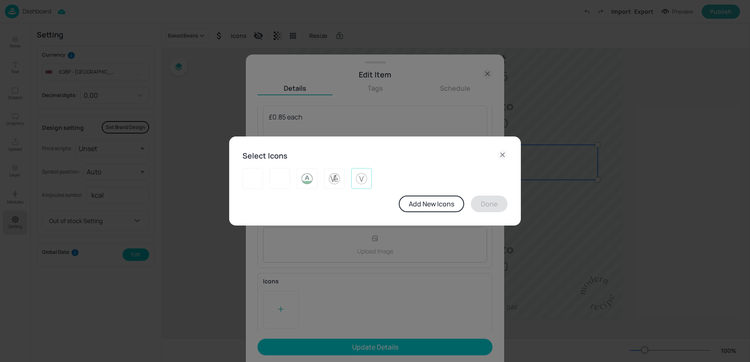
click at [367, 182] on img at bounding box center [361, 178] width 13 height 13
click at [487, 207] on button "Done" at bounding box center [489, 204] width 37 height 17
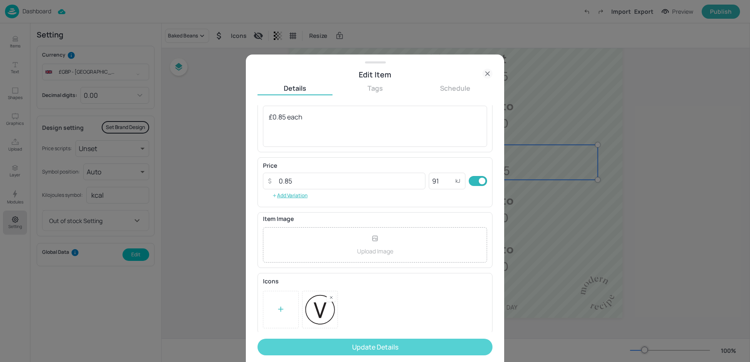
click at [357, 346] on button "Update Details" at bounding box center [374, 347] width 235 height 17
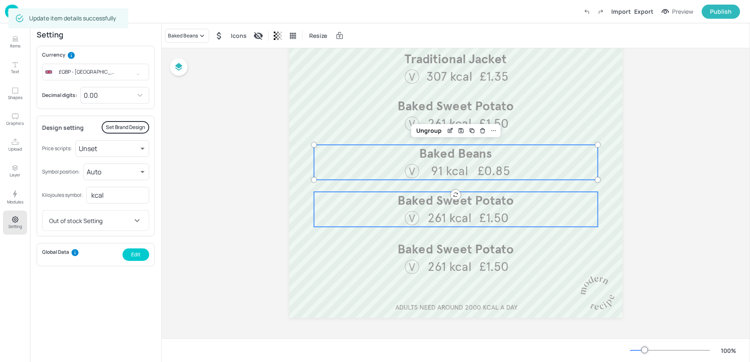
click at [432, 204] on span "Baked Sweet Potato" at bounding box center [455, 200] width 116 height 15
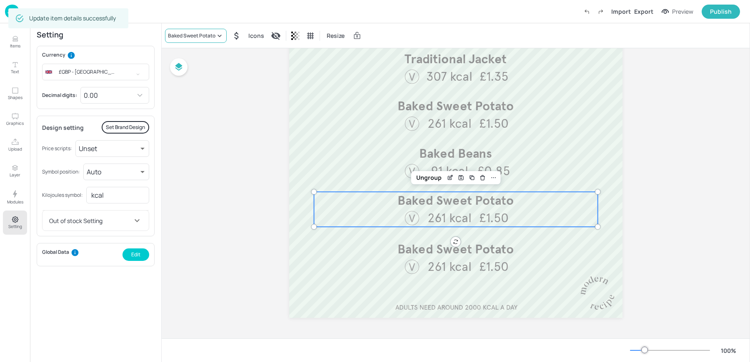
click at [181, 38] on div "Baked Sweet Potato" at bounding box center [191, 35] width 47 height 7
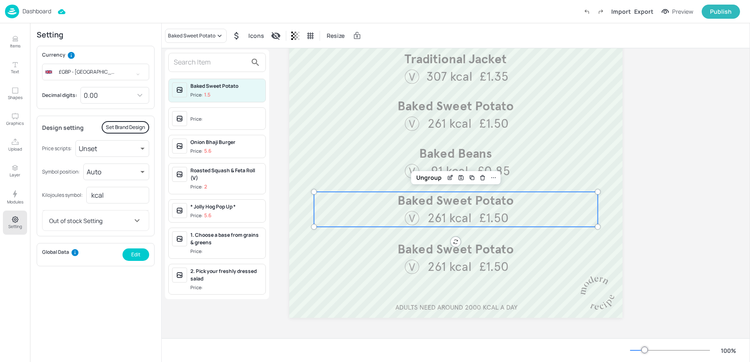
click at [13, 40] on div at bounding box center [375, 181] width 750 height 362
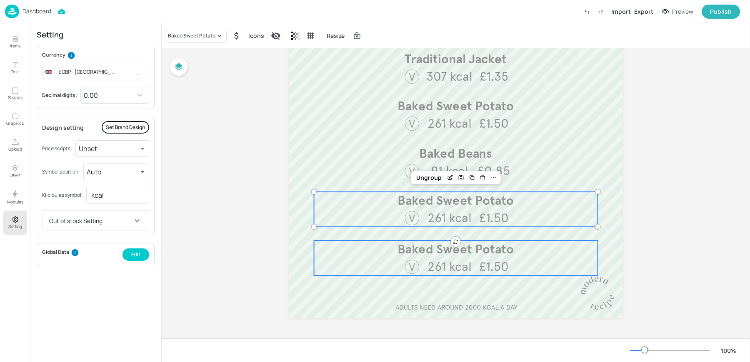
click at [412, 263] on div at bounding box center [411, 267] width 17 height 17
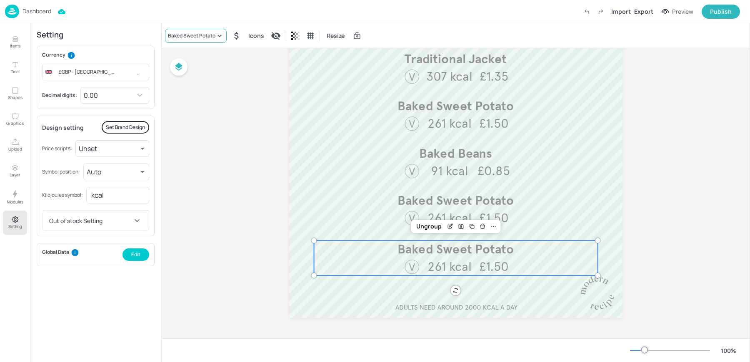
click at [192, 35] on div "Baked Sweet Potato" at bounding box center [191, 35] width 47 height 7
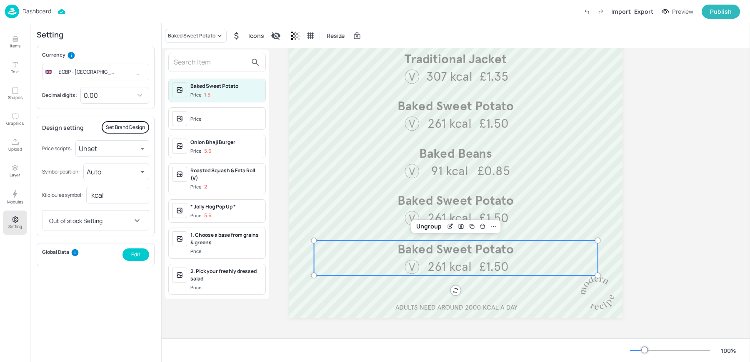
click at [217, 69] on input "text" at bounding box center [210, 62] width 73 height 13
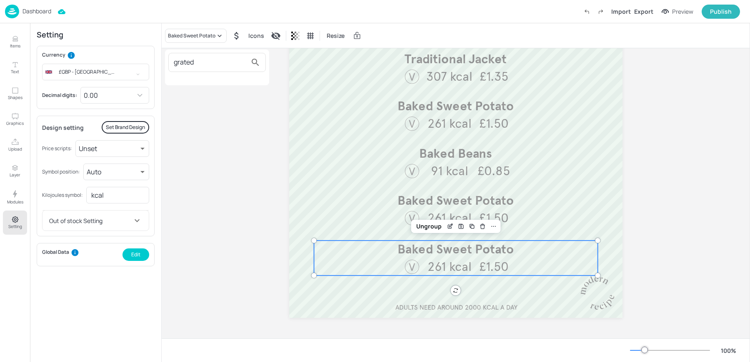
type input "grated"
click at [10, 43] on div at bounding box center [375, 181] width 750 height 362
click at [17, 43] on p "Items" at bounding box center [15, 46] width 10 height 6
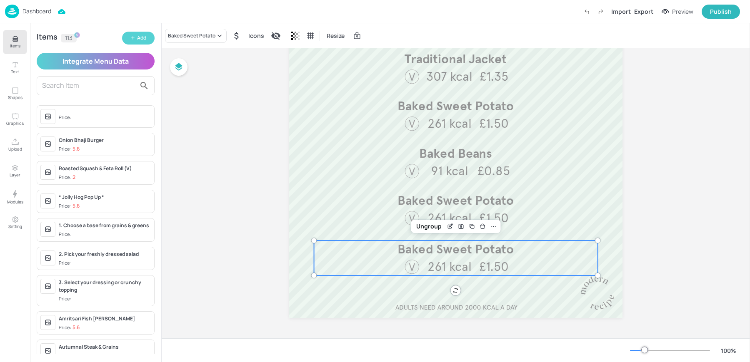
click at [148, 41] on button "Add" at bounding box center [138, 38] width 32 height 13
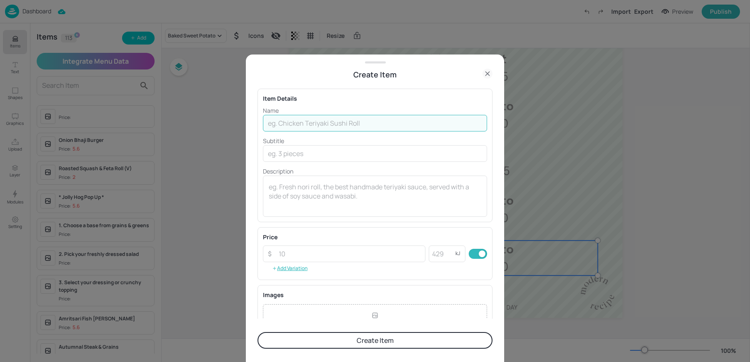
click at [319, 117] on input "text" at bounding box center [375, 123] width 224 height 17
paste input "Grated Cheddar Pot"
type input "Grated Cheddar Pot"
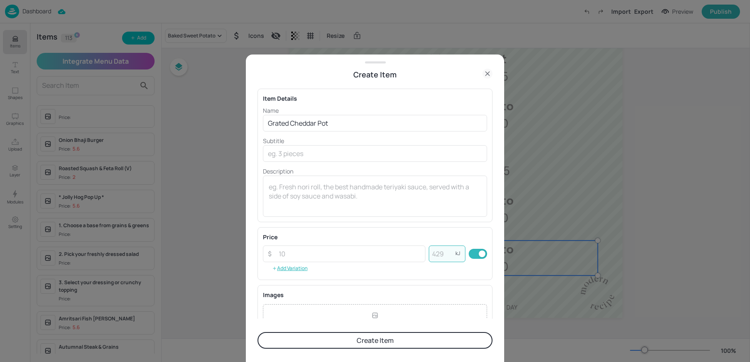
click at [434, 252] on input "number" at bounding box center [442, 254] width 27 height 17
type input "270"
click at [325, 258] on input "number" at bounding box center [350, 254] width 152 height 17
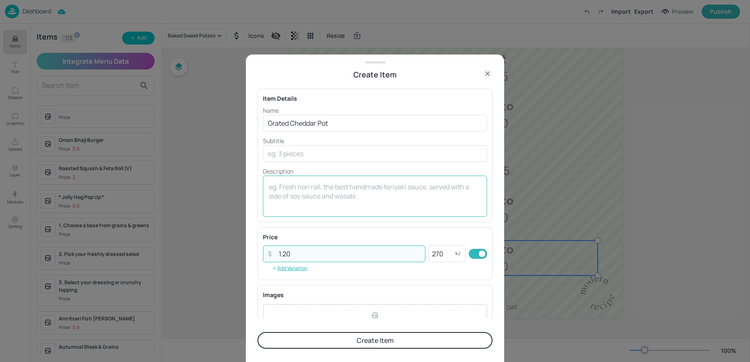
type input "1.20"
click at [304, 182] on div "x ​" at bounding box center [375, 196] width 224 height 41
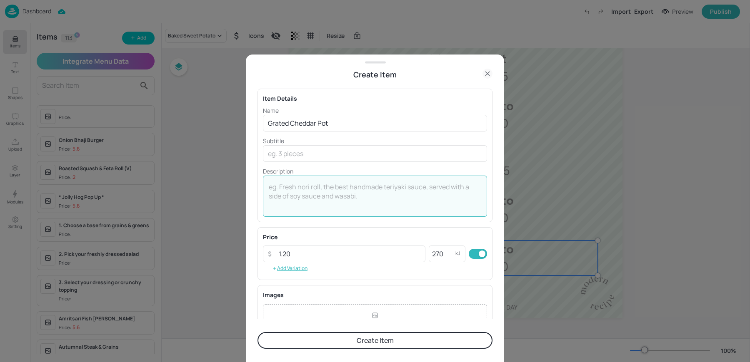
scroll to position [90, 0]
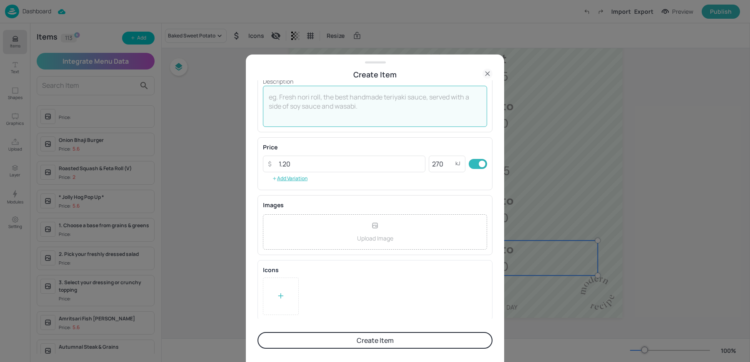
click at [270, 288] on div at bounding box center [281, 296] width 36 height 37
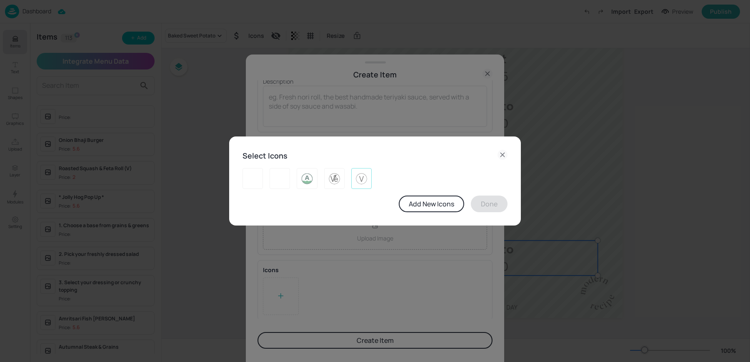
click at [364, 177] on img at bounding box center [361, 178] width 13 height 13
click at [476, 205] on button "Done" at bounding box center [489, 204] width 37 height 17
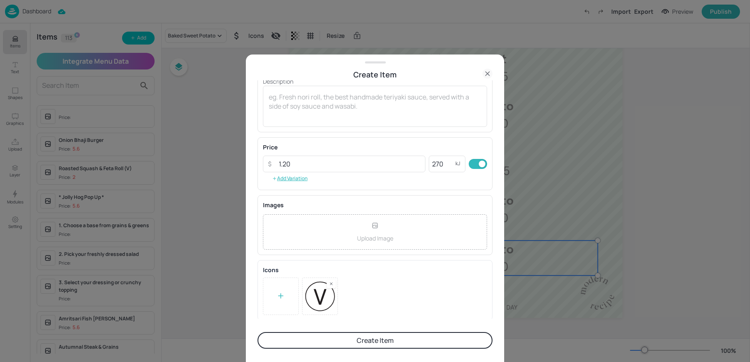
click at [346, 341] on button "Create Item" at bounding box center [374, 340] width 235 height 17
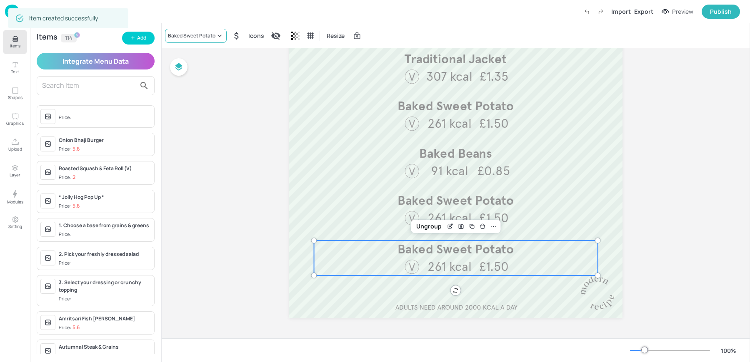
click at [182, 33] on div "Baked Sweet Potato" at bounding box center [191, 35] width 47 height 7
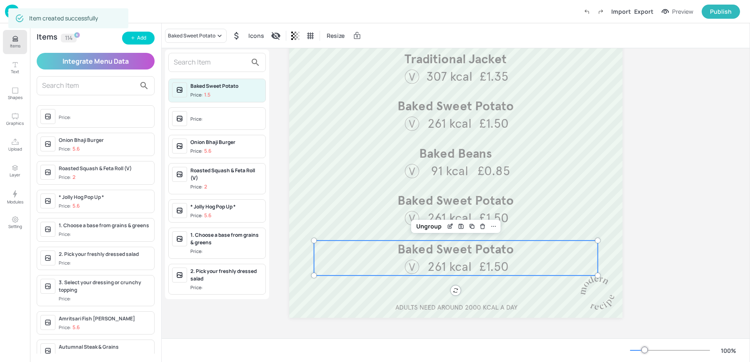
click at [195, 59] on input "text" at bounding box center [210, 62] width 73 height 13
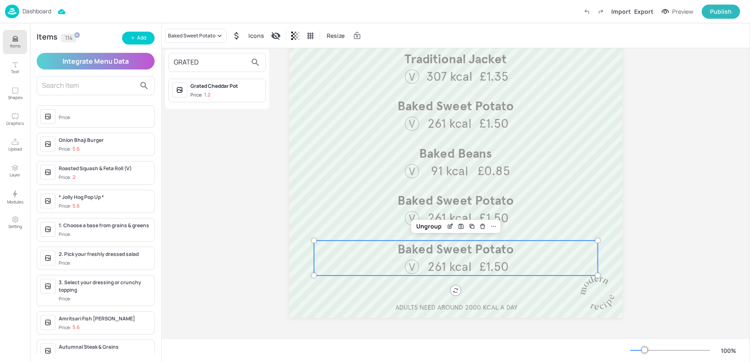
type input "GRATED"
click at [204, 94] on p "1.2" at bounding box center [207, 95] width 6 height 6
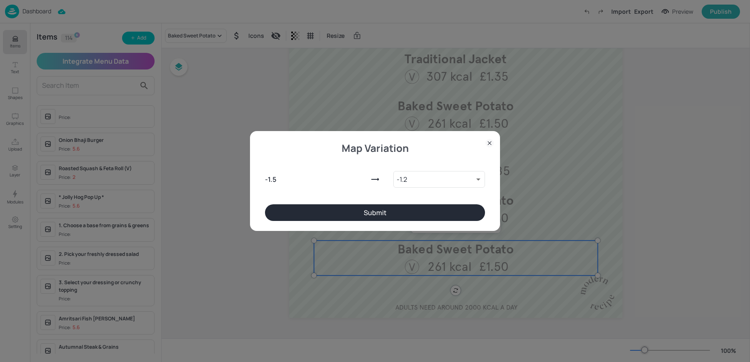
click at [426, 215] on button "Submit" at bounding box center [375, 213] width 220 height 17
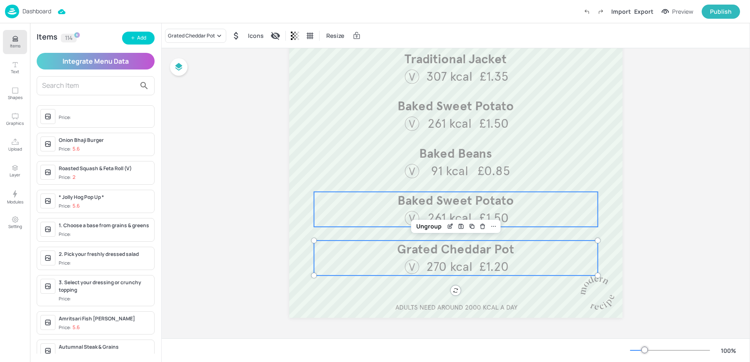
click at [427, 215] on span "261 kcal" at bounding box center [449, 217] width 44 height 15
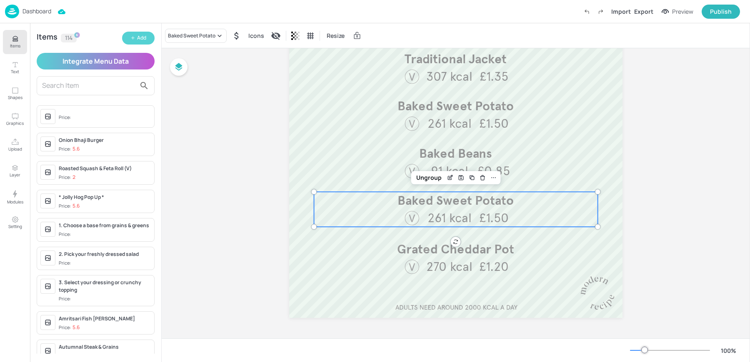
click at [128, 39] on button "Add" at bounding box center [138, 38] width 32 height 13
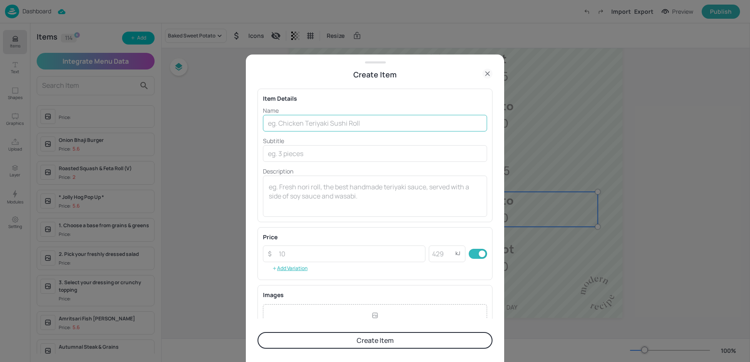
click at [333, 121] on input "text" at bounding box center [375, 123] width 224 height 17
type input "Chicken Tikka"
click at [298, 255] on input "number" at bounding box center [350, 254] width 152 height 17
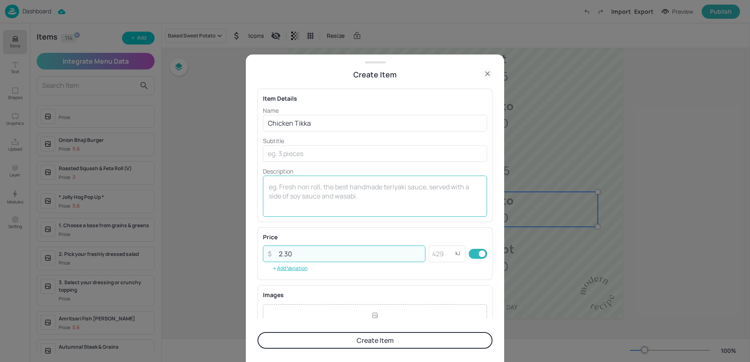
type input "2.30"
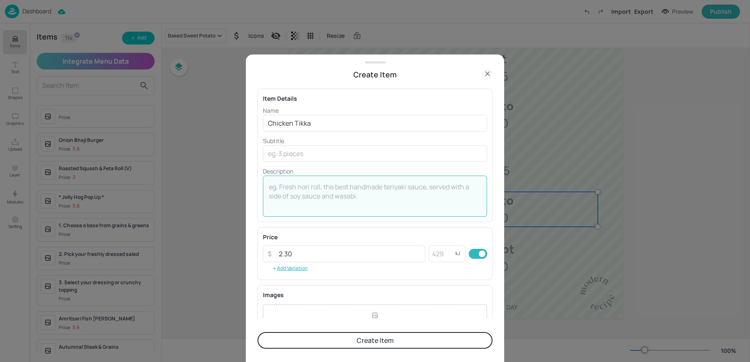
click at [320, 195] on textarea at bounding box center [375, 195] width 212 height 27
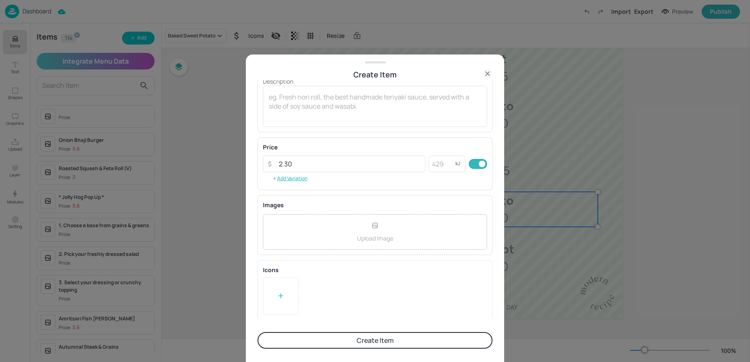
click at [321, 336] on button "Create Item" at bounding box center [374, 340] width 235 height 17
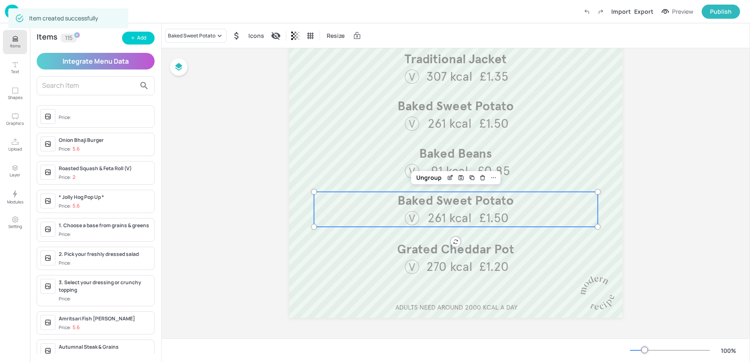
click at [194, 26] on div "Baked Sweet Potato Icons Resize" at bounding box center [456, 35] width 588 height 25
click at [191, 32] on div "Baked Sweet Potato" at bounding box center [191, 35] width 47 height 7
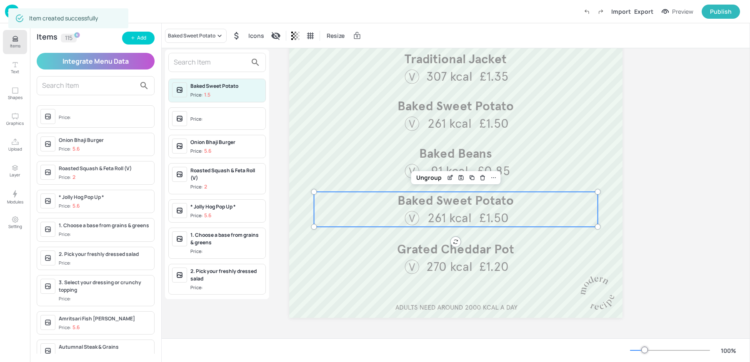
click at [191, 57] on input "text" at bounding box center [210, 62] width 73 height 13
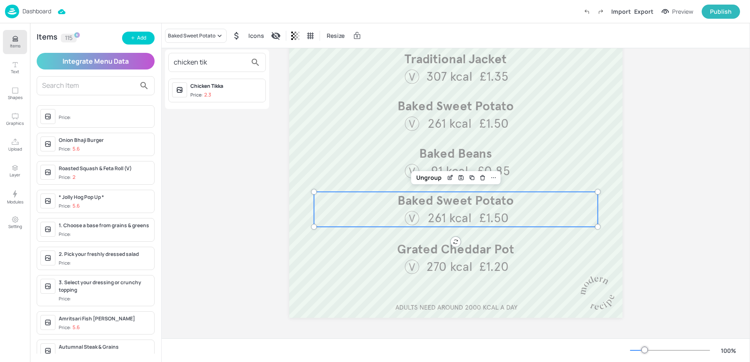
type input "chicken tik"
click at [205, 93] on p "2.3" at bounding box center [207, 95] width 7 height 6
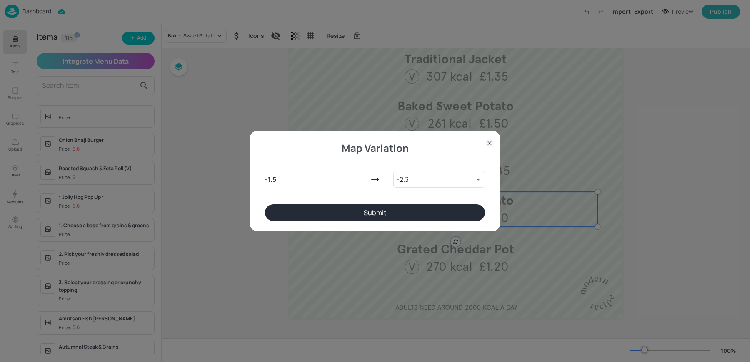
click at [408, 221] on button "Submit" at bounding box center [375, 213] width 220 height 17
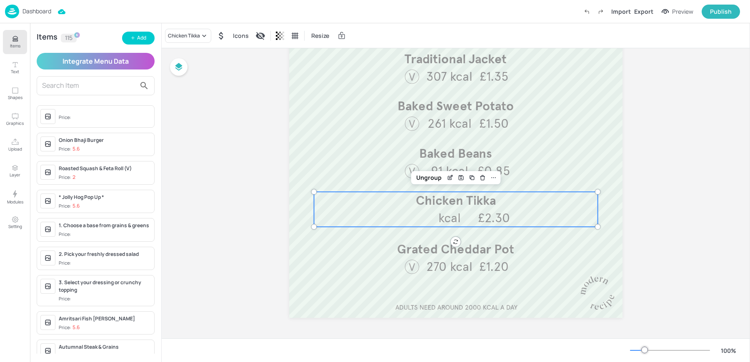
click at [239, 242] on div "Board 100VE-UNILEVER-TAB-SOUP/JACKETS-WK2-01-MON Knorr Red Pepper & Tomato £1.8…" at bounding box center [456, 48] width 588 height 581
click at [451, 177] on icon "Edit Item" at bounding box center [450, 178] width 7 height 7
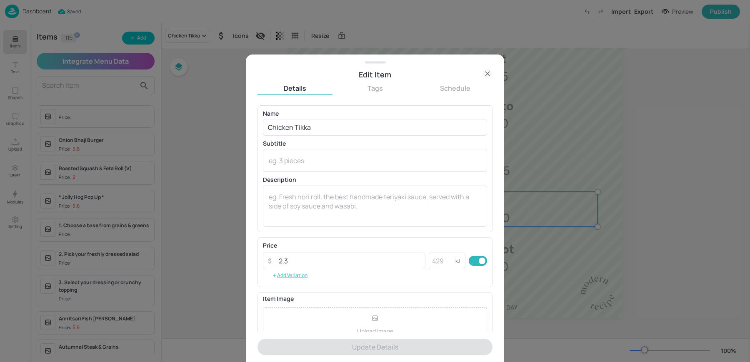
click at [488, 75] on icon at bounding box center [487, 74] width 10 height 10
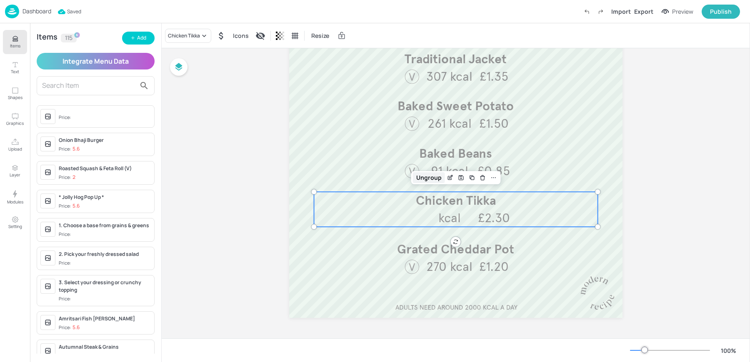
click at [421, 180] on div "Ungroup" at bounding box center [429, 177] width 32 height 11
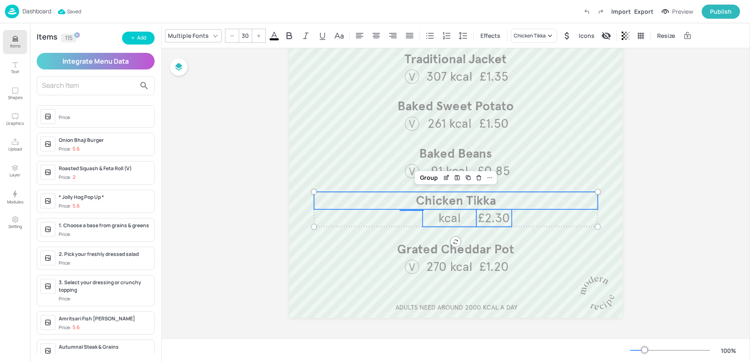
click at [438, 221] on span "kcal" at bounding box center [449, 217] width 22 height 15
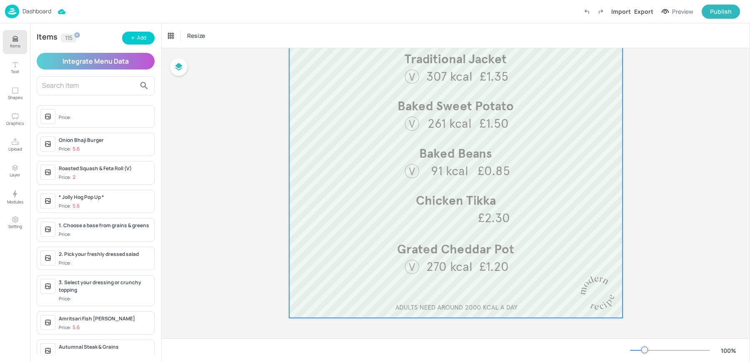
click at [345, 231] on div at bounding box center [455, 51] width 333 height 533
click at [301, 196] on div at bounding box center [455, 51] width 333 height 533
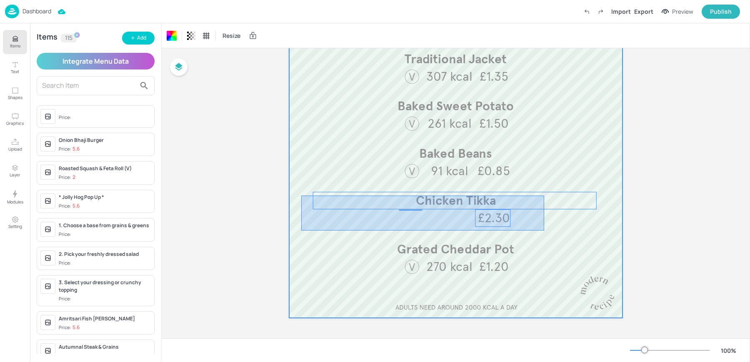
drag, startPoint x: 301, startPoint y: 196, endPoint x: 544, endPoint y: 231, distance: 245.4
click at [544, 231] on div at bounding box center [455, 51] width 333 height 533
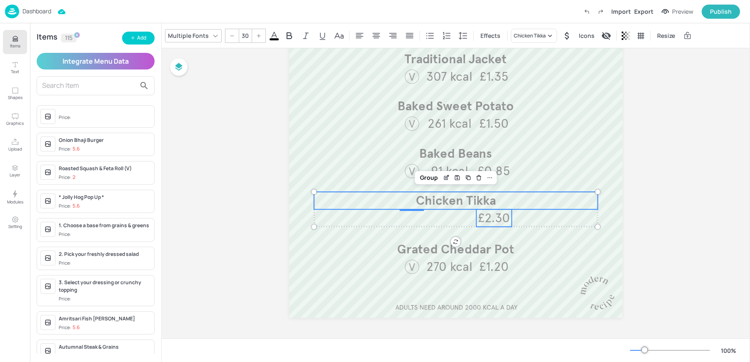
click at [252, 220] on div "Board 100VE-UNILEVER-TAB-SOUP/JACKETS-WK2-01-MON Knorr Red Pepper & Tomato £1.8…" at bounding box center [456, 48] width 588 height 581
click at [425, 174] on div "Group" at bounding box center [429, 177] width 25 height 11
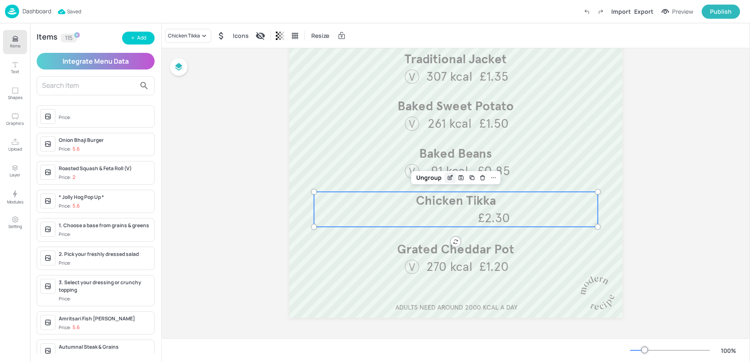
click at [447, 177] on icon "Edit Item" at bounding box center [450, 178] width 7 height 7
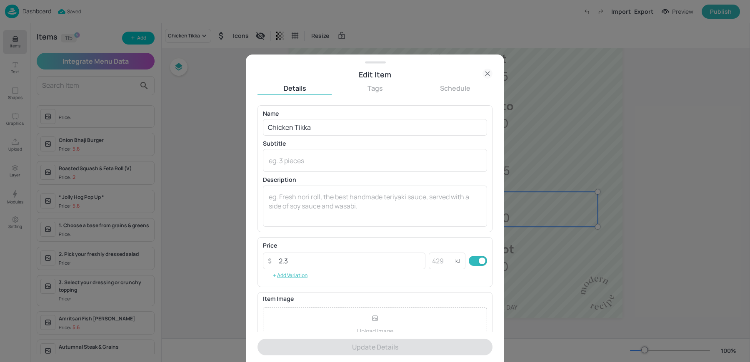
scroll to position [80, 0]
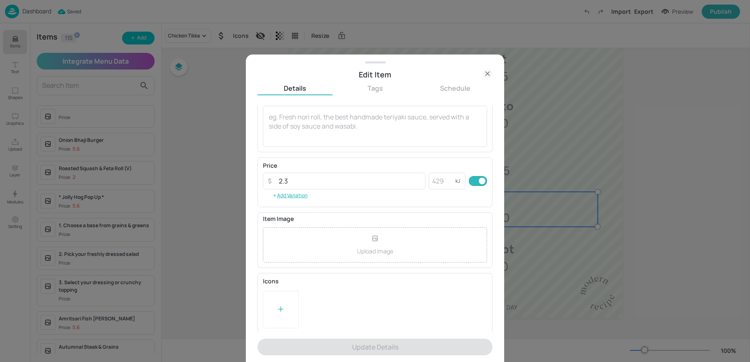
click at [288, 309] on div at bounding box center [281, 309] width 36 height 37
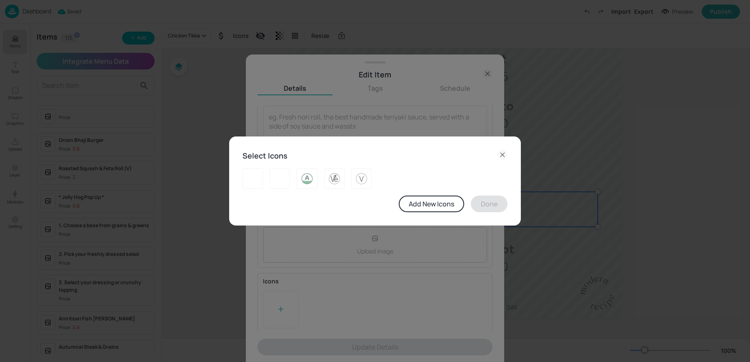
click at [386, 180] on div at bounding box center [372, 175] width 272 height 27
click at [366, 180] on img at bounding box center [361, 178] width 13 height 13
click at [494, 203] on button "Done" at bounding box center [489, 204] width 37 height 17
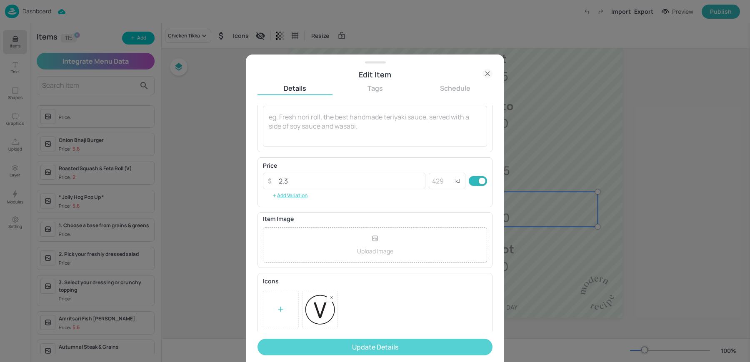
click at [351, 347] on button "Update Details" at bounding box center [374, 347] width 235 height 17
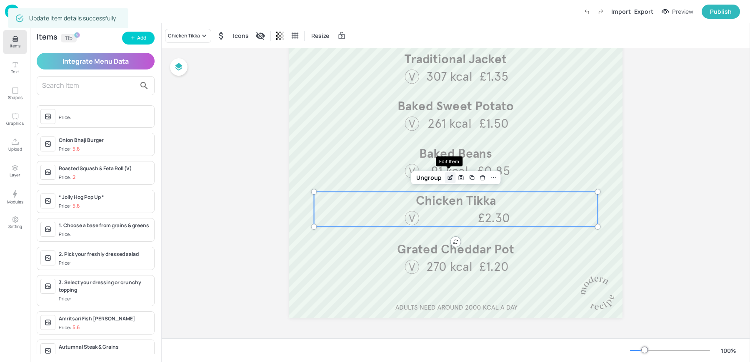
click at [450, 180] on icon "Edit Item" at bounding box center [450, 178] width 7 height 7
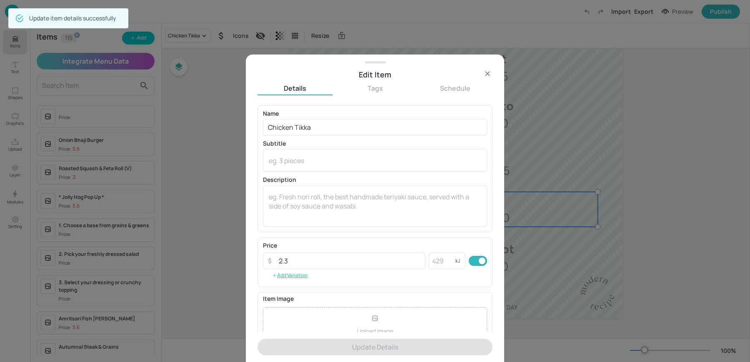
scroll to position [80, 0]
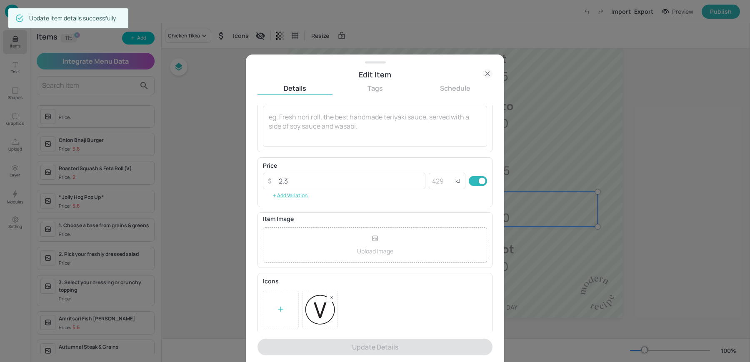
click at [325, 299] on div at bounding box center [375, 309] width 224 height 37
click at [331, 299] on rect at bounding box center [331, 298] width 6 height 6
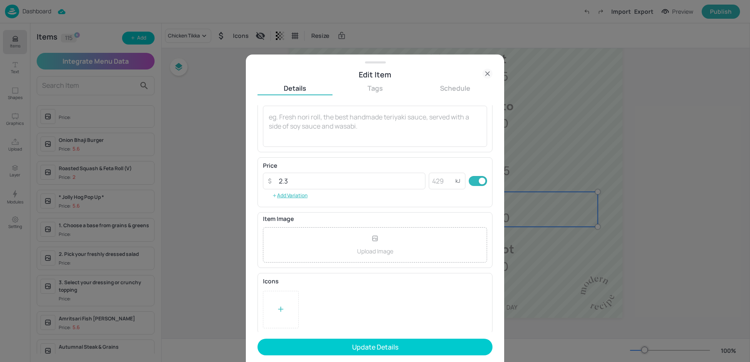
click at [326, 338] on form "Name Chicken Tikka ​ Subtitle x ​ Description x ​ Price ​ 2.3 ​ kJ ​ Add Variat…" at bounding box center [374, 233] width 235 height 257
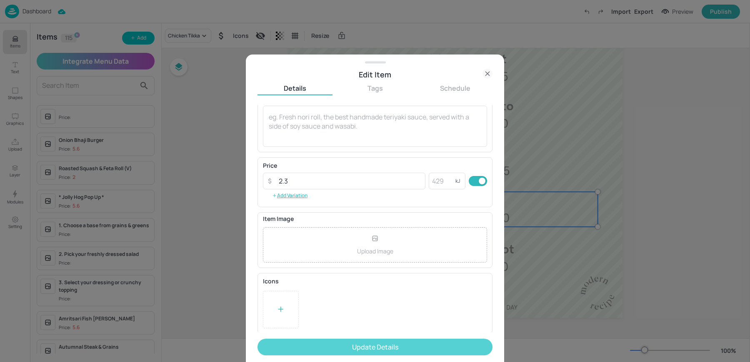
click at [324, 348] on button "Update Details" at bounding box center [374, 347] width 235 height 17
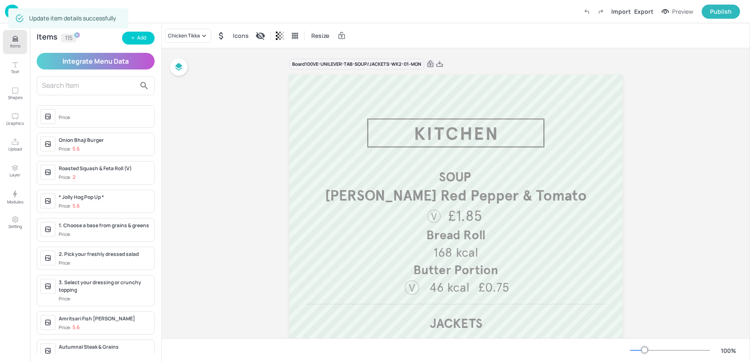
click at [450, 39] on div "Chicken Tikka Icons Resize" at bounding box center [456, 35] width 588 height 25
click at [7, 12] on img at bounding box center [12, 12] width 14 height 14
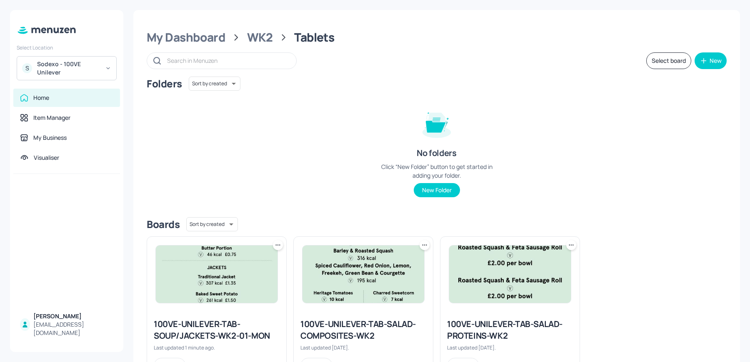
click at [351, 300] on img at bounding box center [363, 274] width 122 height 57
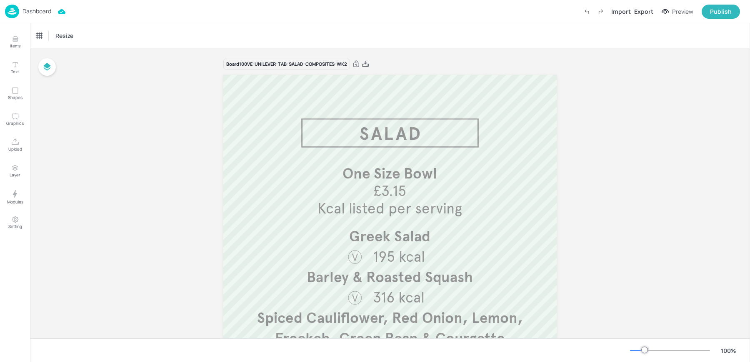
click at [34, 10] on p "Dashboard" at bounding box center [36, 11] width 29 height 6
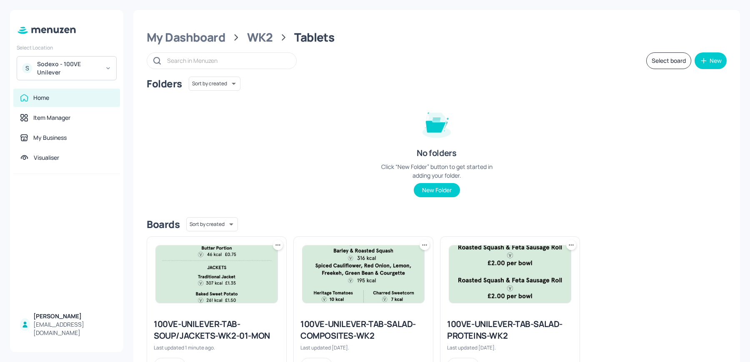
scroll to position [38, 0]
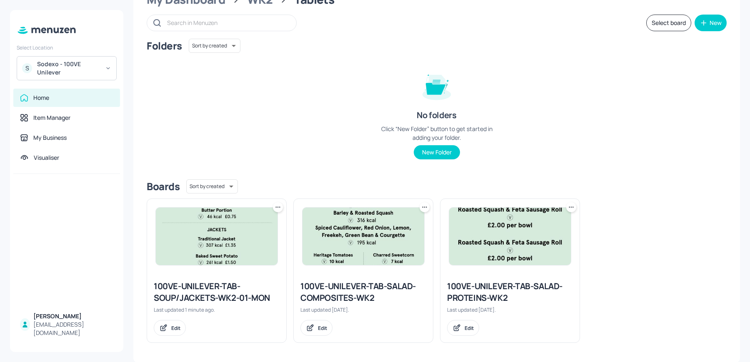
click at [276, 209] on icon at bounding box center [278, 207] width 8 height 8
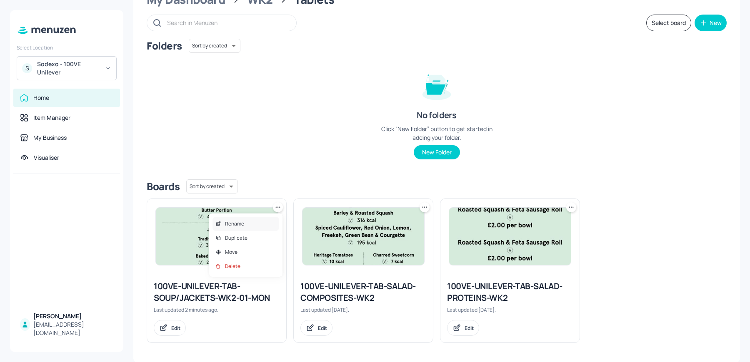
click at [237, 222] on p "Rename" at bounding box center [234, 223] width 19 height 7
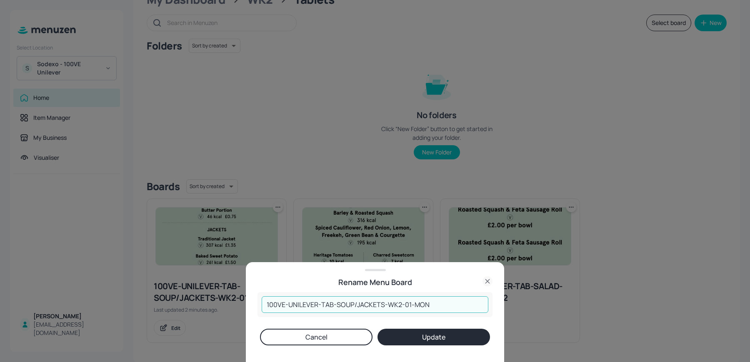
click at [399, 303] on input "100VE-UNILEVER-TAB-SOUP/JACKETS-WK2-01-MON" at bounding box center [375, 305] width 227 height 17
type input "100VE-UNILEVER-TAB-SOUP/JACKETS-WK3-01-MON"
click at [412, 333] on button "Update" at bounding box center [433, 337] width 112 height 17
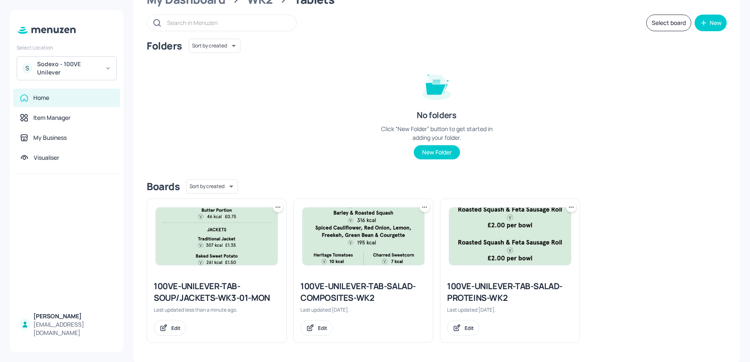
click at [277, 205] on icon at bounding box center [278, 207] width 8 height 8
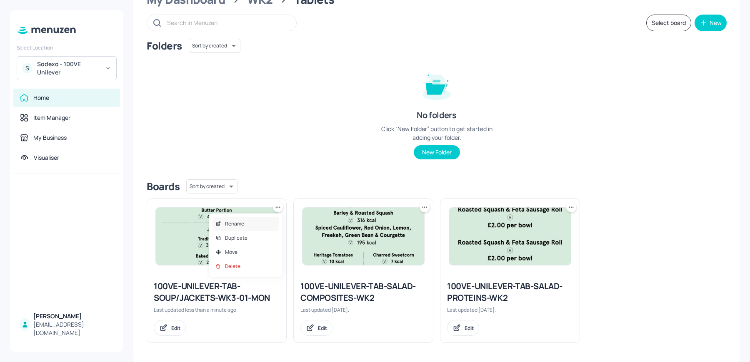
click at [253, 226] on div "Rename" at bounding box center [245, 224] width 67 height 14
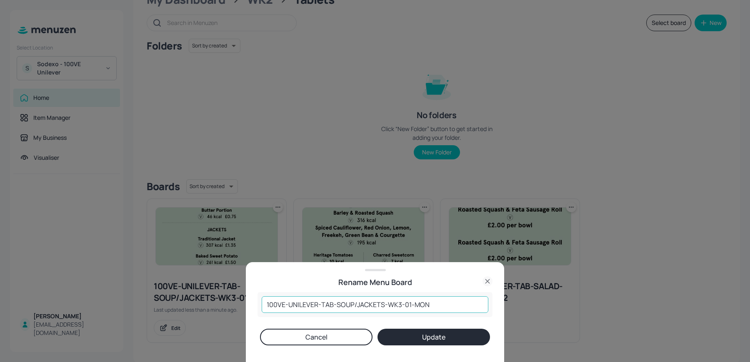
click at [400, 310] on input "100VE-UNILEVER-TAB-SOUP/JACKETS-WK3-01-MON" at bounding box center [375, 305] width 227 height 17
click at [400, 307] on input "100VE-UNILEVER-TAB-SOUP/JACKETS-WK3-01-MON" at bounding box center [375, 305] width 227 height 17
type input "100VE-UNILEVER-TAB-SOUP/JACKETS-WK2-01-MON"
click at [377, 329] on button "Update" at bounding box center [433, 337] width 112 height 17
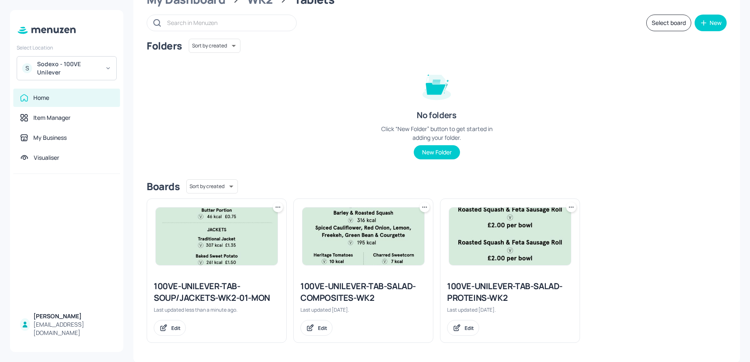
click at [568, 206] on icon at bounding box center [571, 207] width 8 height 8
click at [516, 242] on div "Duplicate" at bounding box center [538, 238] width 67 height 14
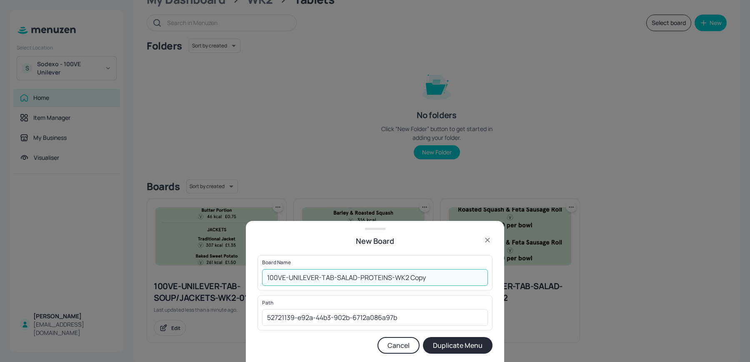
drag, startPoint x: 402, startPoint y: 277, endPoint x: 497, endPoint y: 319, distance: 103.7
click at [488, 317] on form "Board Name 100VE-UNILEVER-TAB-SALAD-PROTEINS-WK2 Copy ​ Path 52721139-e92a-44b3…" at bounding box center [374, 304] width 235 height 99
type input "100VE-UNILEVER-TAB-SALAD-PROTEINS-WK3"
click at [447, 340] on button "Duplicate Menu" at bounding box center [458, 345] width 70 height 17
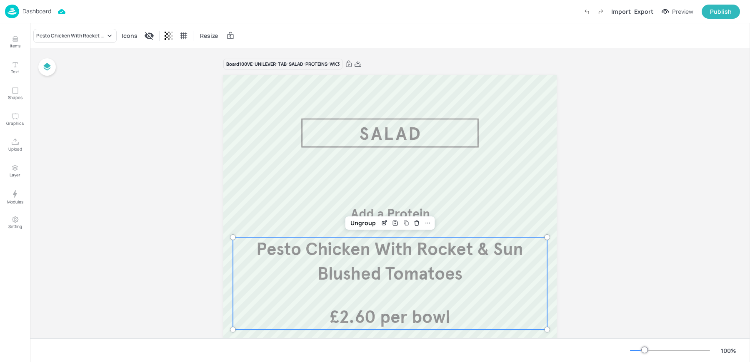
click at [323, 260] on span "Pesto Chicken With Rocket & Sun Blushed Tomatoes" at bounding box center [389, 262] width 267 height 46
click at [69, 40] on div "Pesto Chicken With Rocket & Sun Blushed Tomatoes" at bounding box center [74, 36] width 83 height 14
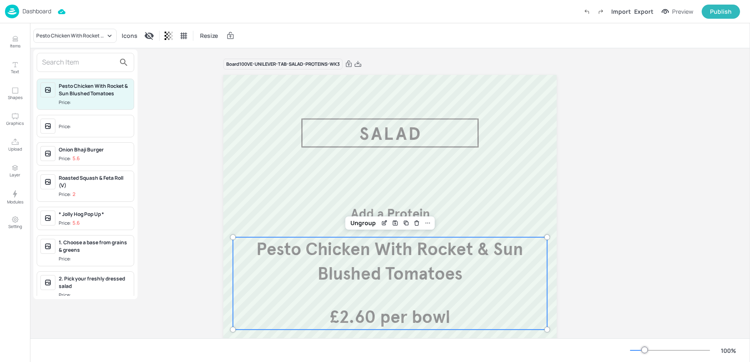
click at [70, 62] on input "text" at bounding box center [78, 62] width 73 height 13
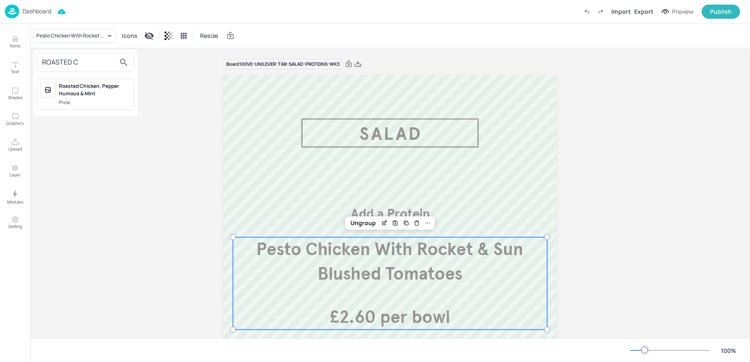
type input "ROASTED C"
click at [76, 93] on div "Roasted Chicken, Pepper Humous & Mint" at bounding box center [95, 89] width 72 height 15
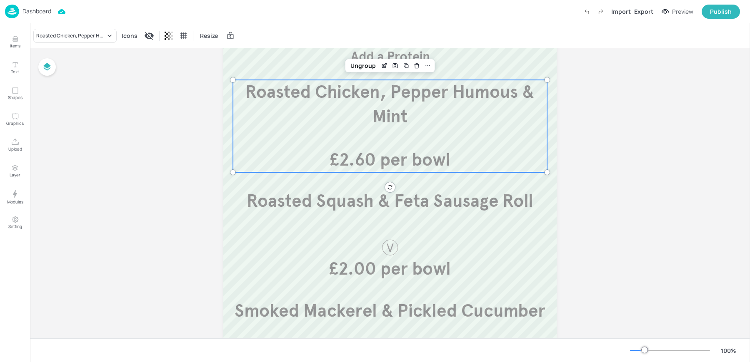
scroll to position [182, 0]
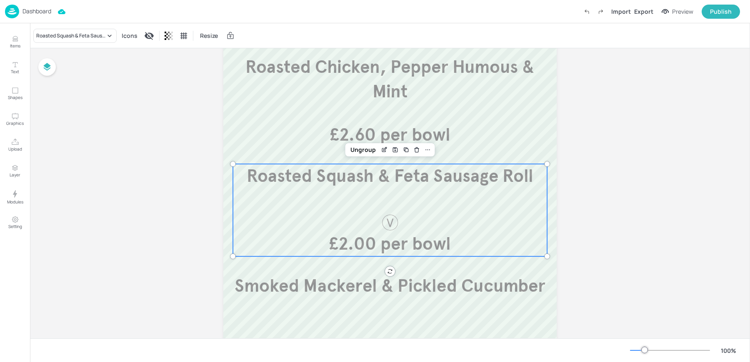
click at [368, 223] on div "Roasted Squash & Feta Sausage Roll £2.00 per bowl" at bounding box center [390, 210] width 314 height 92
click at [59, 38] on div "Roasted Squash & Feta Sausage Roll" at bounding box center [70, 35] width 69 height 7
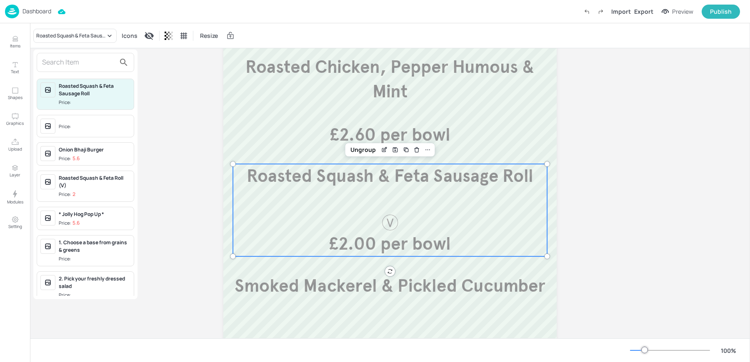
click at [82, 60] on input "text" at bounding box center [78, 62] width 73 height 13
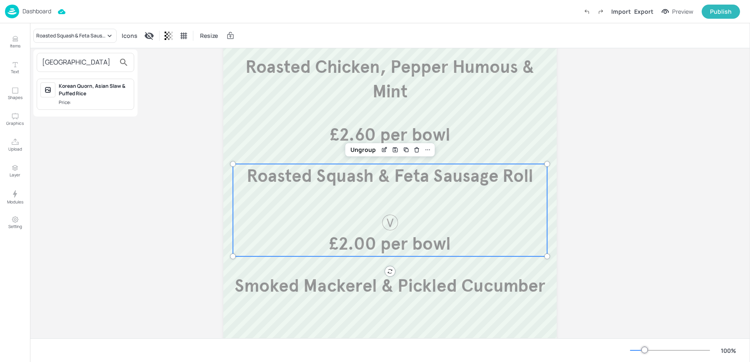
type input "KOREA"
click at [90, 86] on div "Korean Quorn, Asian Slaw & Puffed Rice" at bounding box center [95, 89] width 72 height 15
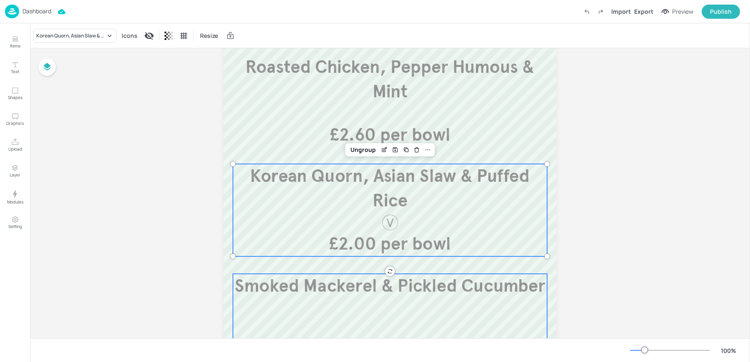
click at [325, 310] on div "Smoked Mackerel & Pickled Cucumber £3.20per bowl" at bounding box center [390, 320] width 314 height 92
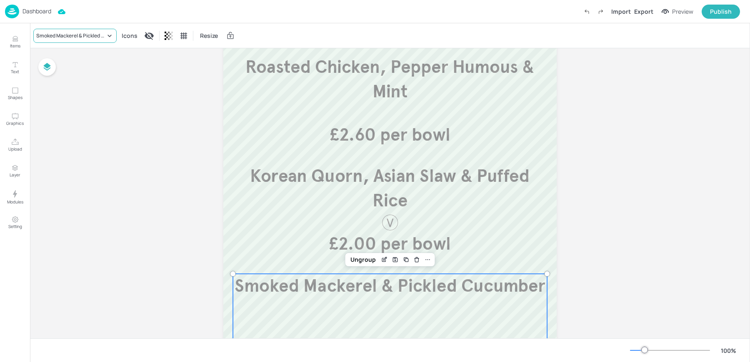
click at [53, 37] on div "Smoked Mackerel & Pickled Cucumber" at bounding box center [70, 35] width 69 height 7
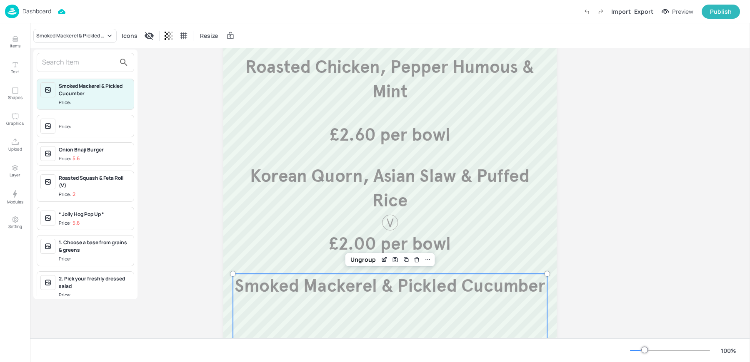
click at [79, 58] on input "text" at bounding box center [78, 62] width 73 height 13
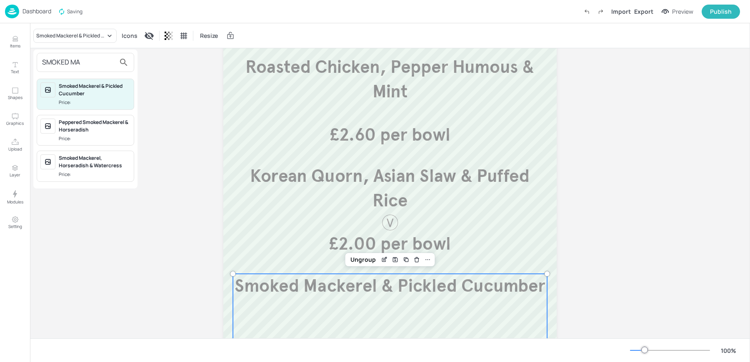
type input "SMOKED MA"
click at [98, 157] on div "Smoked Mackerel, Horseradish & Watercress" at bounding box center [95, 162] width 72 height 15
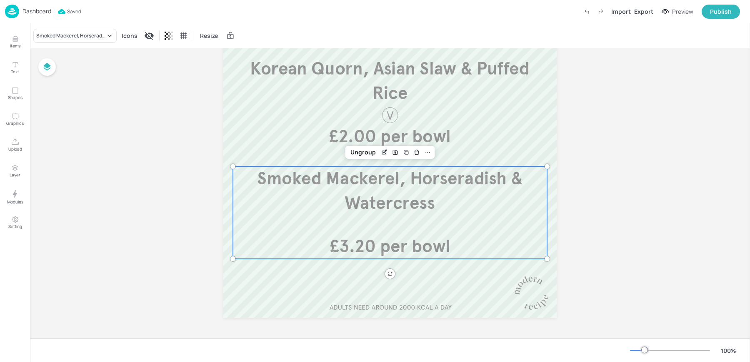
scroll to position [0, 0]
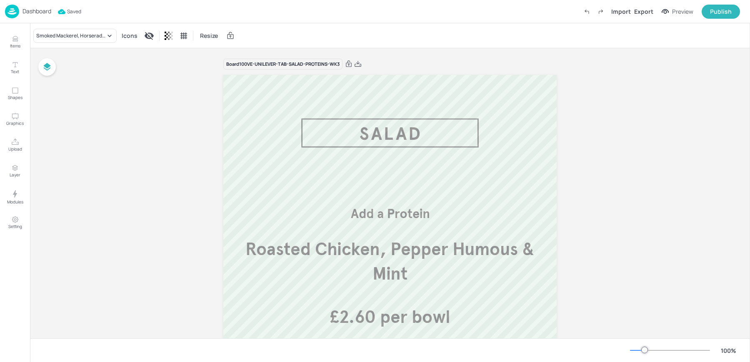
click at [322, 9] on div "Dashboard Saved Import Export Preview Publish" at bounding box center [372, 11] width 735 height 23
click at [359, 61] on icon at bounding box center [357, 64] width 7 height 8
click at [304, 7] on div "Dashboard Saved Import Export Preview Publish" at bounding box center [372, 11] width 735 height 23
click at [27, 13] on p "Dashboard" at bounding box center [36, 11] width 29 height 6
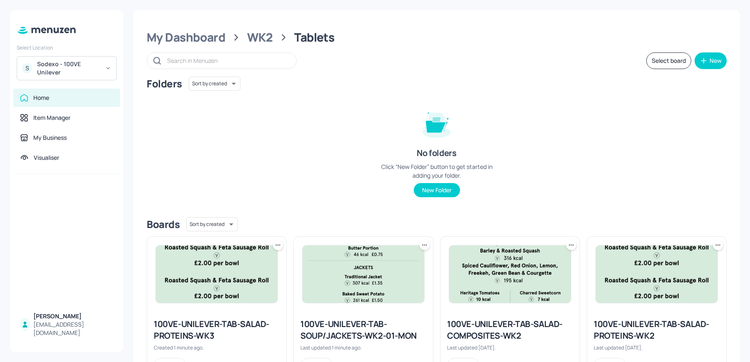
scroll to position [38, 0]
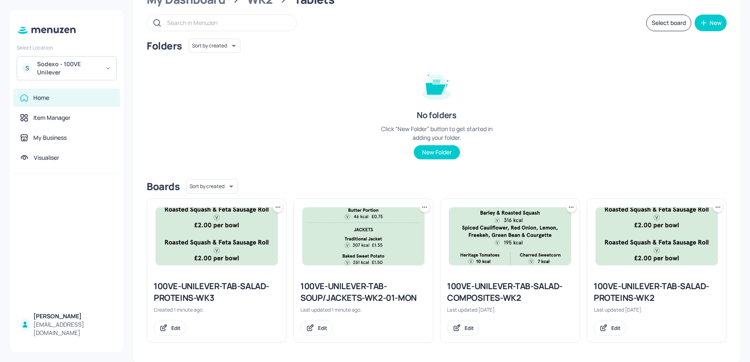
click at [570, 207] on icon at bounding box center [571, 207] width 8 height 8
click at [527, 236] on p "Duplicate" at bounding box center [528, 238] width 22 height 7
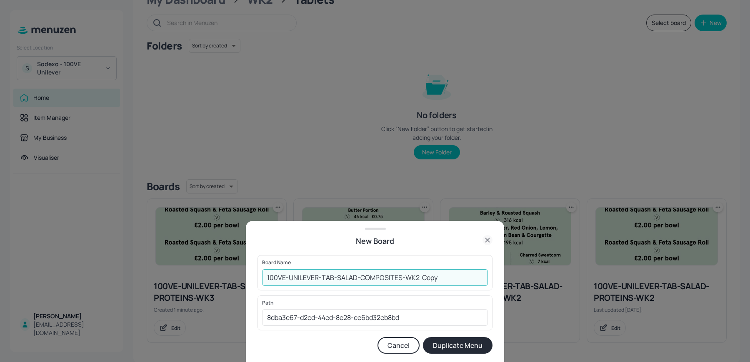
drag, startPoint x: 415, startPoint y: 277, endPoint x: 496, endPoint y: 291, distance: 82.5
click at [496, 291] on div "New Board Board Name 100VE-UNILEVER-TAB-SALAD-COMPOSITES-WK2 Copy ​ Path 8dba3e…" at bounding box center [375, 291] width 258 height 141
type input "100VE-UNILEVER-TAB-SALAD-COMPOSITES-WK3"
click at [455, 342] on button "Duplicate Menu" at bounding box center [458, 345] width 70 height 17
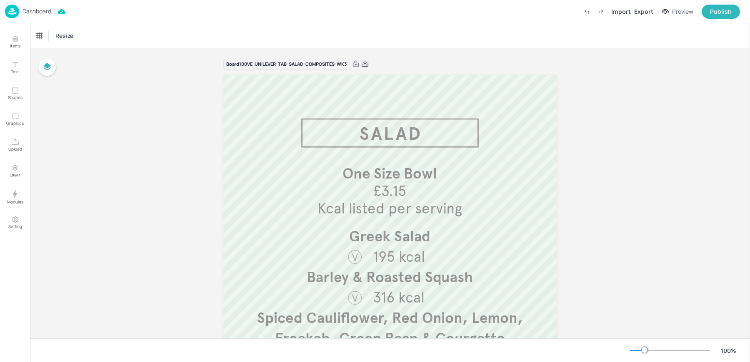
click at [364, 62] on icon at bounding box center [365, 64] width 7 height 6
click at [38, 6] on div "Dashboard" at bounding box center [28, 12] width 46 height 14
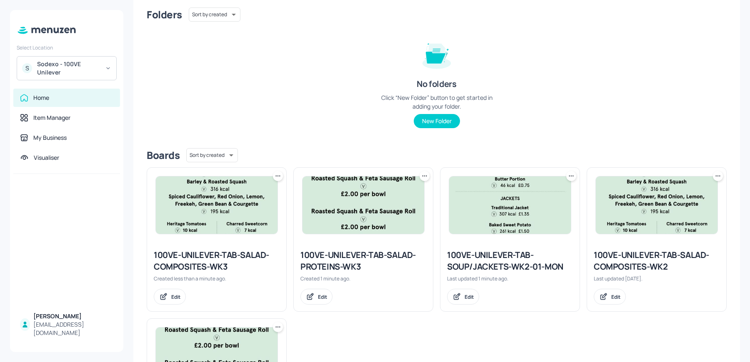
scroll to position [85, 0]
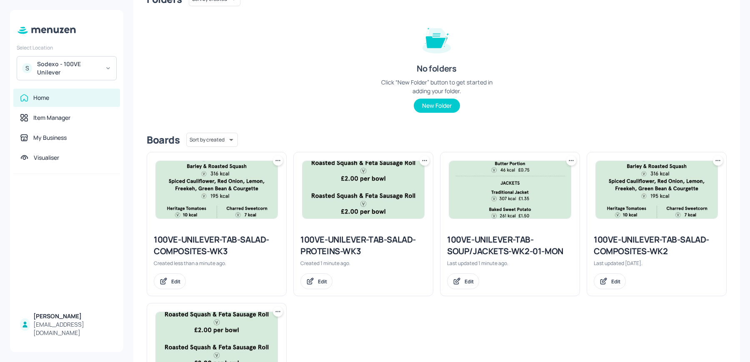
click at [568, 158] on icon at bounding box center [571, 161] width 8 height 8
click at [522, 188] on p "Duplicate" at bounding box center [528, 191] width 22 height 7
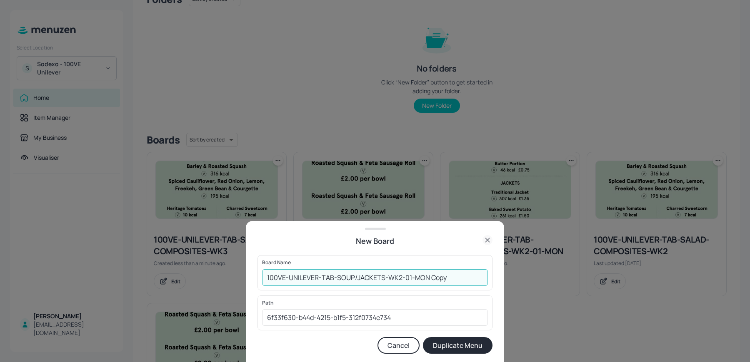
click at [402, 278] on input "100VE-UNILEVER-TAB-SOUP/JACKETS-WK2-01-MON Copy" at bounding box center [375, 278] width 226 height 17
drag, startPoint x: 427, startPoint y: 279, endPoint x: 509, endPoint y: 287, distance: 82.4
click at [505, 286] on div "New Board Board Name 100VE-UNILEVER-TAB-SOUP/JACKETS-WK3-01-MON Copy ​ Path 6f3…" at bounding box center [375, 181] width 750 height 362
type input "100VE-UNILEVER-TAB-SOUP/JACKETS-WK3-01-MON"
click at [423, 337] on button "Duplicate Menu" at bounding box center [458, 345] width 70 height 17
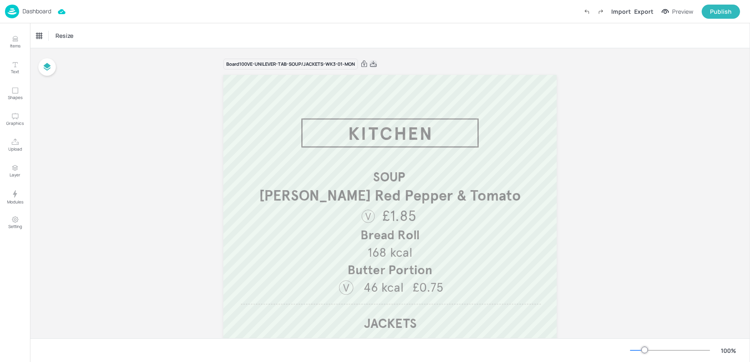
click at [373, 64] on icon at bounding box center [373, 64] width 7 height 8
click at [25, 9] on p "Dashboard" at bounding box center [36, 11] width 29 height 6
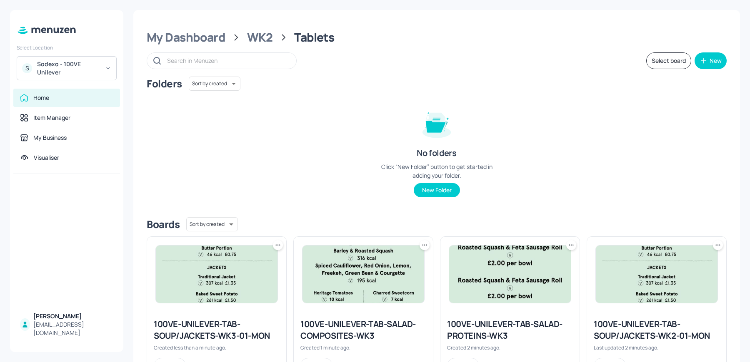
click at [274, 245] on icon at bounding box center [278, 245] width 8 height 8
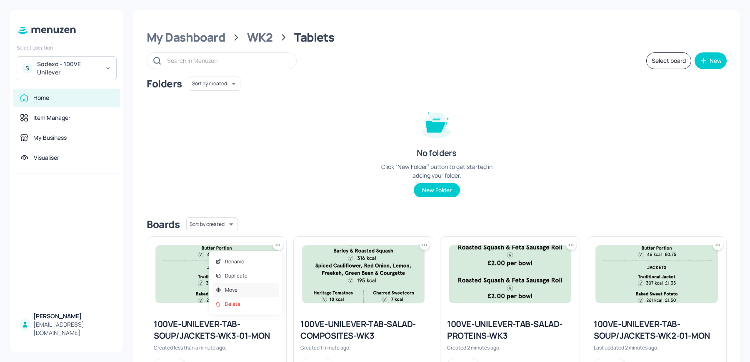
click at [242, 292] on div "Move" at bounding box center [245, 290] width 67 height 14
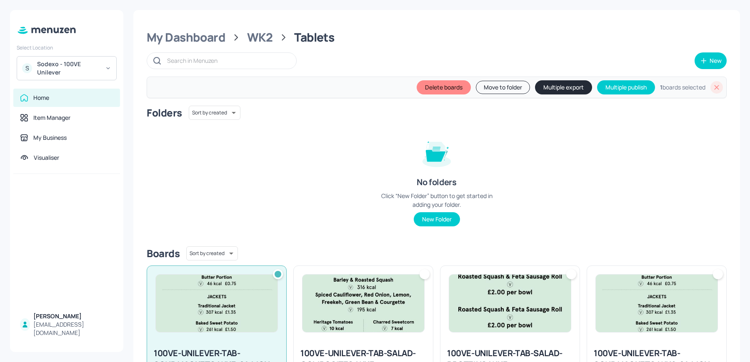
click at [425, 274] on div at bounding box center [425, 275] width 10 height 10
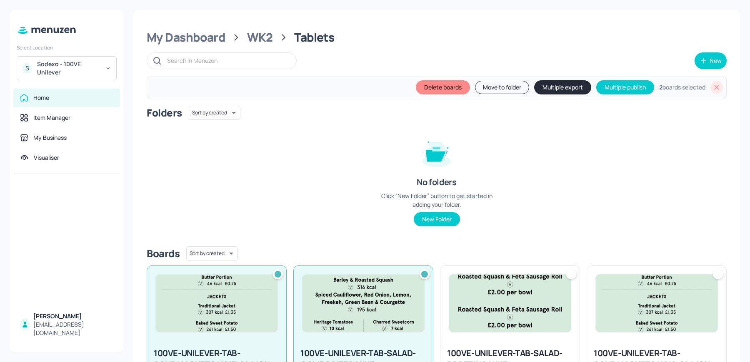
scroll to position [61, 0]
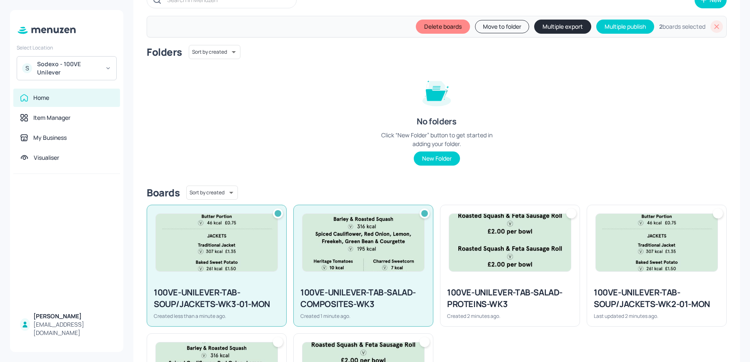
click at [568, 215] on div at bounding box center [571, 214] width 10 height 10
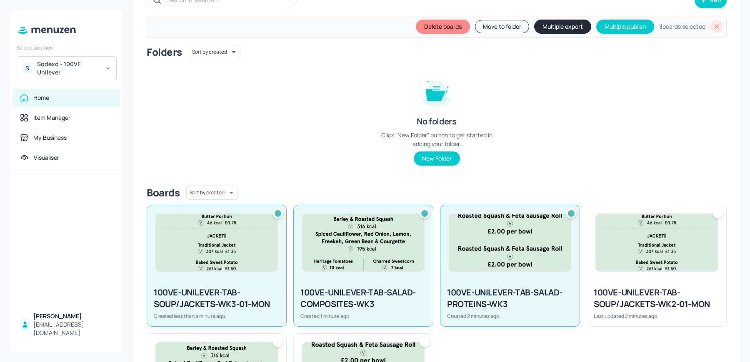
click at [491, 25] on button "Move to folder" at bounding box center [502, 26] width 54 height 13
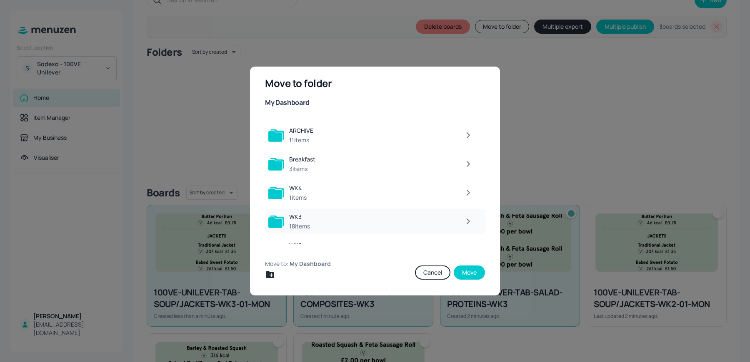
click at [464, 227] on button "button" at bounding box center [468, 221] width 17 height 17
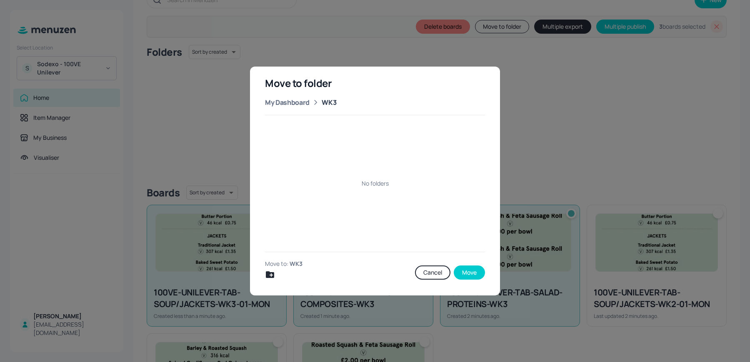
click at [271, 272] on icon "Create new folder" at bounding box center [270, 275] width 8 height 7
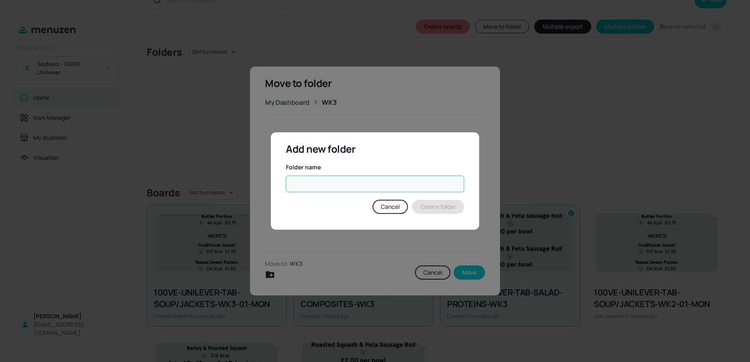
click at [319, 183] on input "text" at bounding box center [375, 184] width 178 height 17
type input "Tablets"
click at [445, 210] on button "Create folder" at bounding box center [438, 207] width 52 height 14
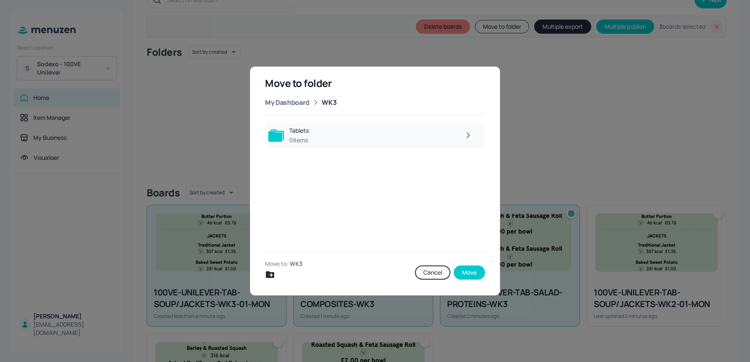
click at [473, 134] on icon "button" at bounding box center [468, 135] width 10 height 10
click at [472, 267] on button "Move" at bounding box center [469, 273] width 31 height 14
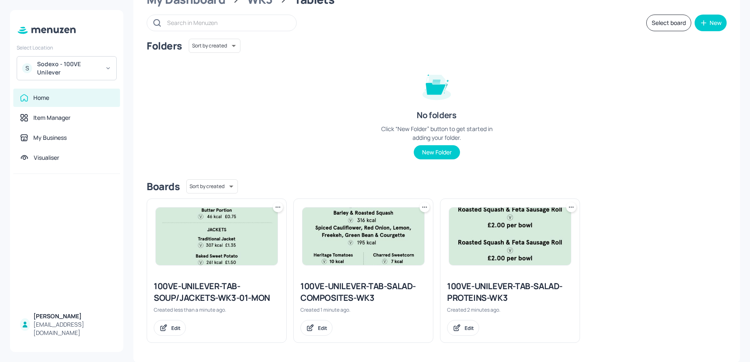
scroll to position [0, 0]
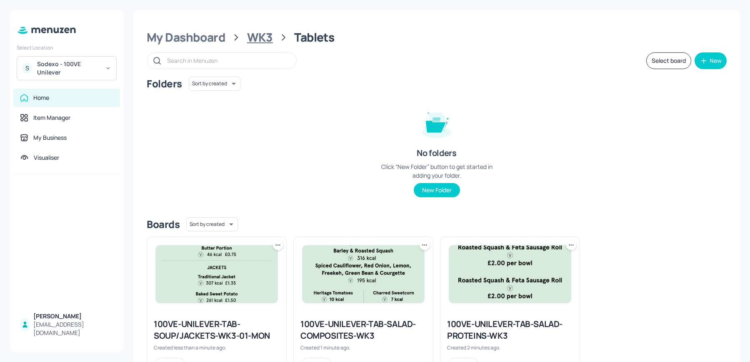
click at [252, 43] on div "WK3" at bounding box center [260, 37] width 26 height 15
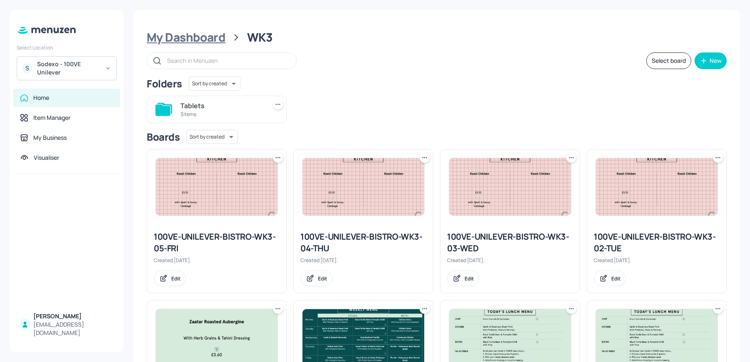
click at [191, 38] on div "My Dashboard" at bounding box center [186, 37] width 79 height 15
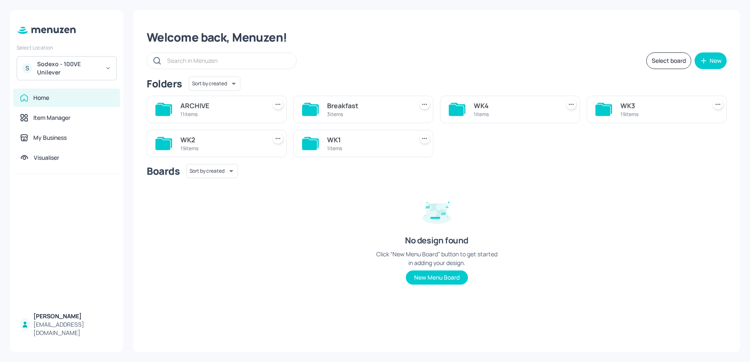
click at [251, 142] on div "WK2" at bounding box center [221, 140] width 82 height 10
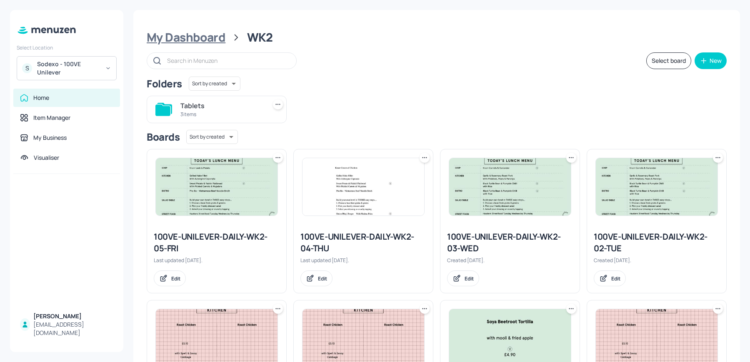
click at [190, 36] on div "My Dashboard" at bounding box center [186, 37] width 79 height 15
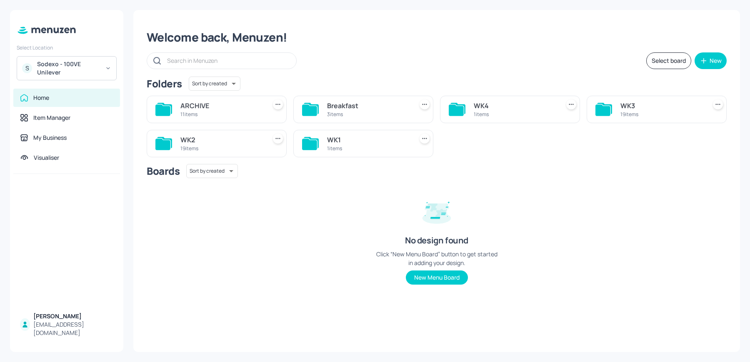
click at [637, 110] on div "WK3" at bounding box center [661, 106] width 82 height 10
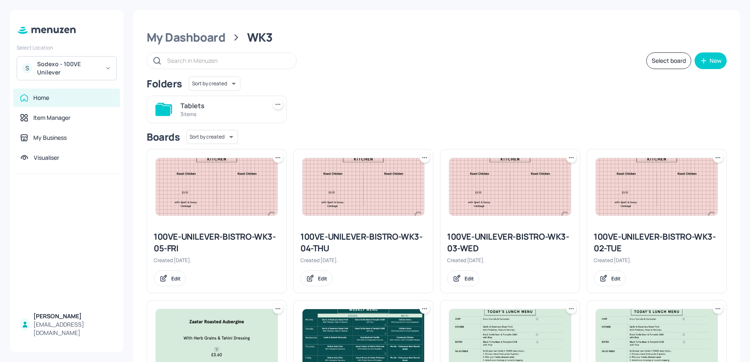
click at [218, 114] on div "3 items" at bounding box center [221, 114] width 82 height 7
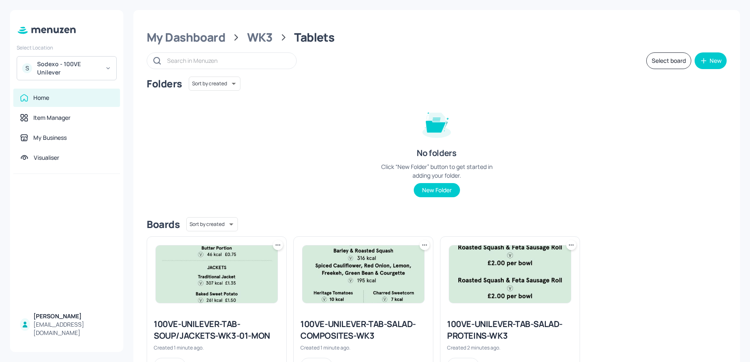
scroll to position [38, 0]
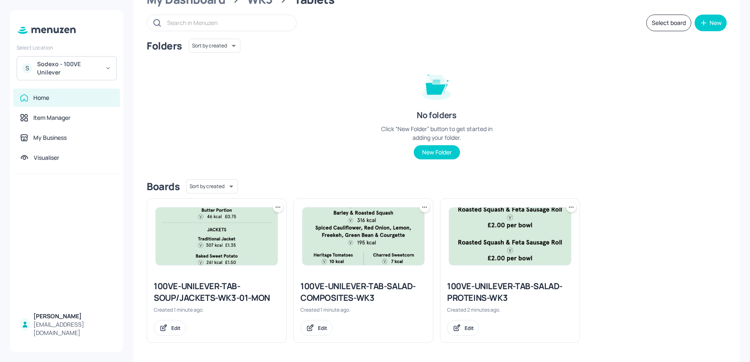
click at [489, 299] on div "100VE-UNILEVER-TAB-SALAD-PROTEINS-WK3" at bounding box center [510, 292] width 126 height 23
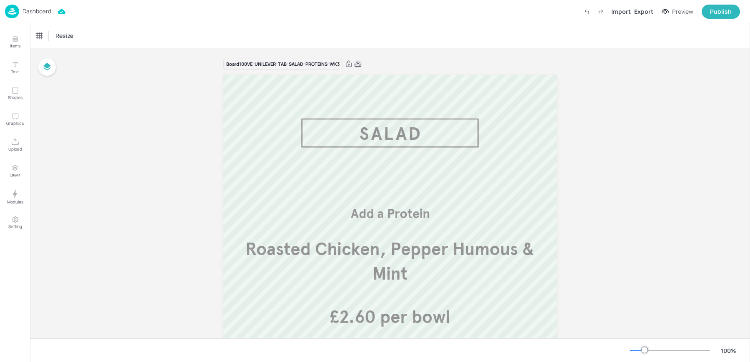
click at [359, 64] on icon at bounding box center [357, 64] width 7 height 8
click at [27, 18] on div "Dashboard" at bounding box center [28, 12] width 46 height 14
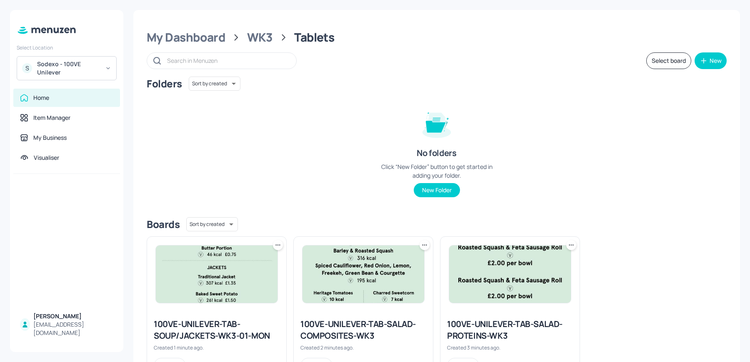
click at [345, 284] on img at bounding box center [363, 274] width 122 height 57
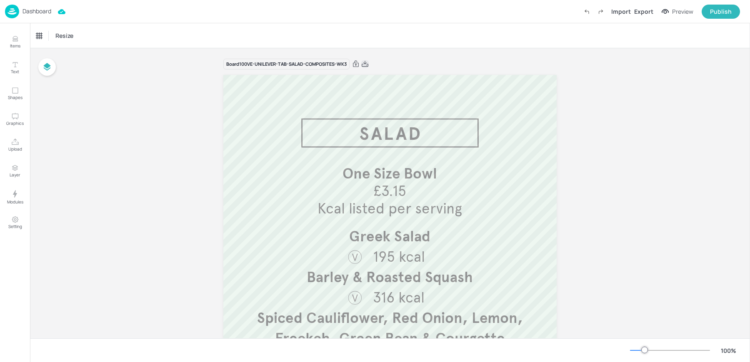
click at [365, 62] on icon at bounding box center [364, 64] width 7 height 8
click at [36, 8] on p "Dashboard" at bounding box center [36, 11] width 29 height 6
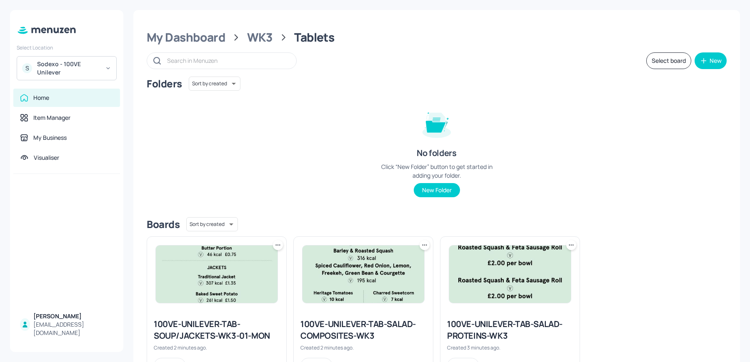
click at [48, 70] on div "Sodexo - 100VE Unilever" at bounding box center [68, 68] width 63 height 17
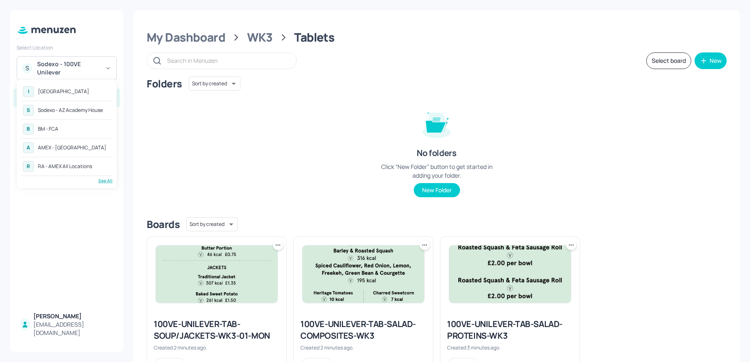
click at [106, 182] on div "See All" at bounding box center [67, 181] width 92 height 6
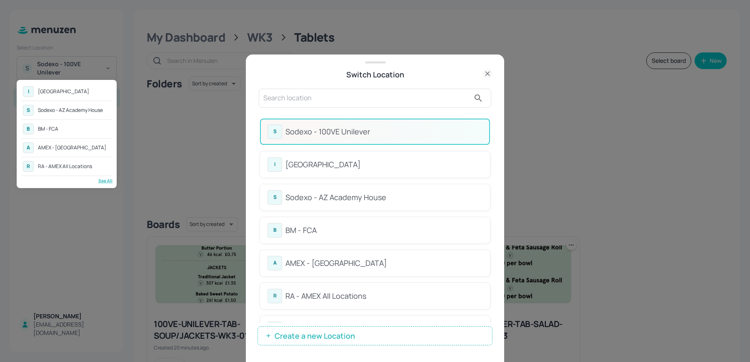
click at [355, 107] on div at bounding box center [375, 181] width 750 height 362
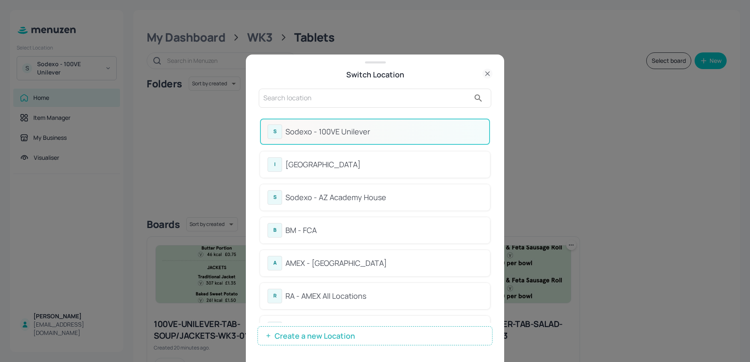
click at [315, 89] on div at bounding box center [375, 98] width 232 height 19
click at [294, 99] on input "text" at bounding box center [366, 98] width 207 height 13
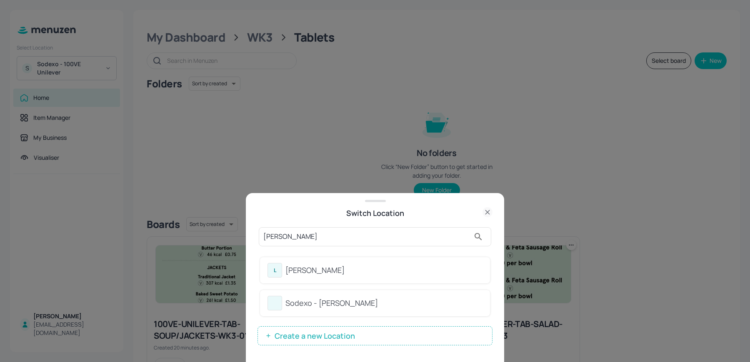
type input "leo"
click at [297, 315] on div "Sodexo - [PERSON_NAME]" at bounding box center [375, 303] width 230 height 26
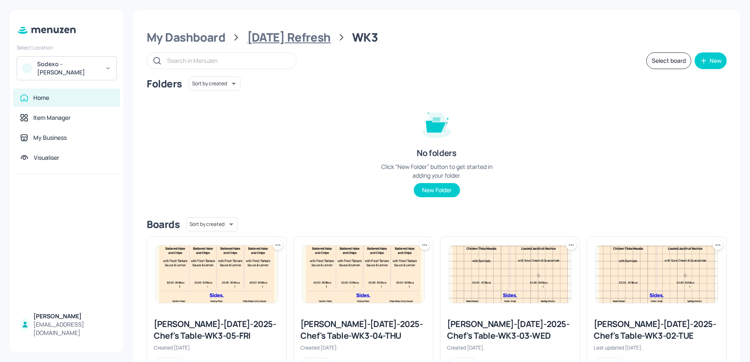
click at [291, 36] on div "[DATE] Refresh" at bounding box center [289, 37] width 84 height 15
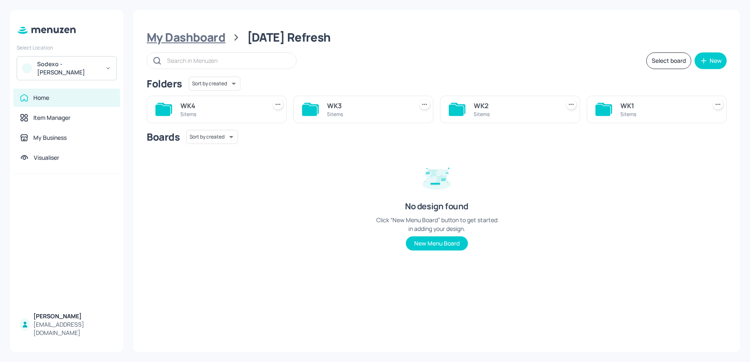
click at [206, 38] on div "My Dashboard" at bounding box center [186, 37] width 79 height 15
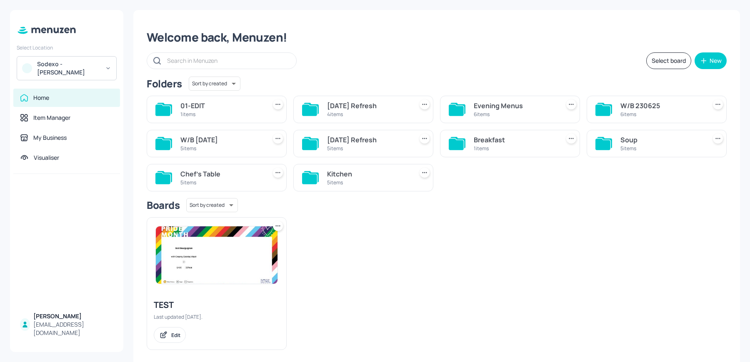
click at [636, 150] on div "5 items" at bounding box center [661, 148] width 82 height 7
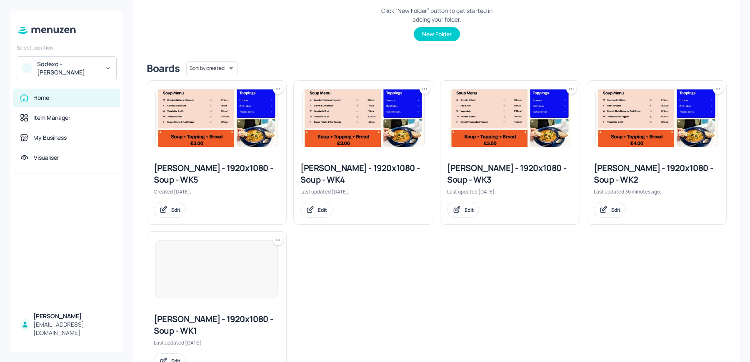
scroll to position [189, 0]
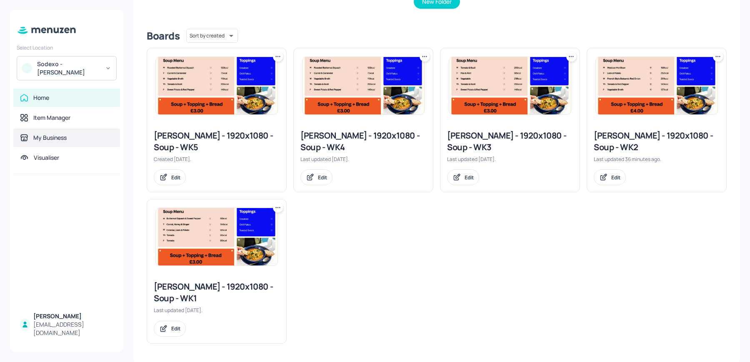
click at [45, 136] on div "My Business" at bounding box center [49, 138] width 33 height 8
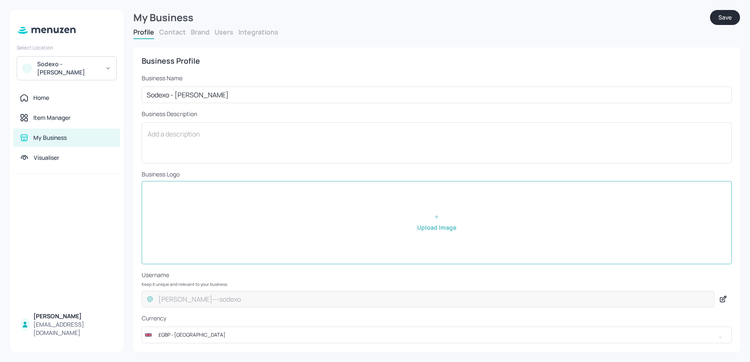
click at [218, 30] on button "Users" at bounding box center [224, 31] width 19 height 9
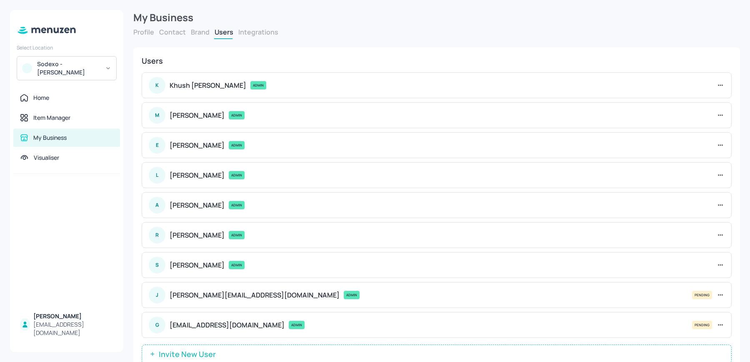
scroll to position [25, 0]
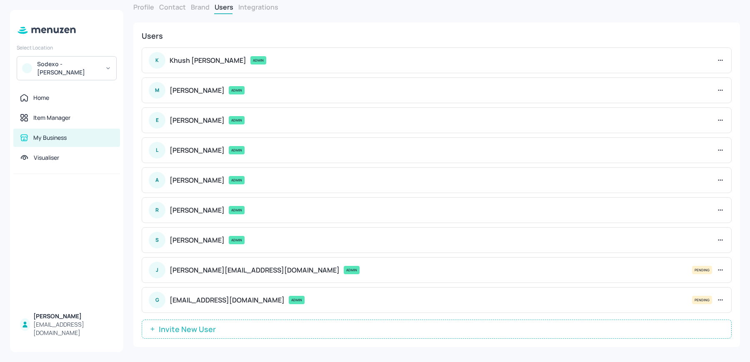
click at [232, 332] on button "Invite New User" at bounding box center [437, 329] width 590 height 19
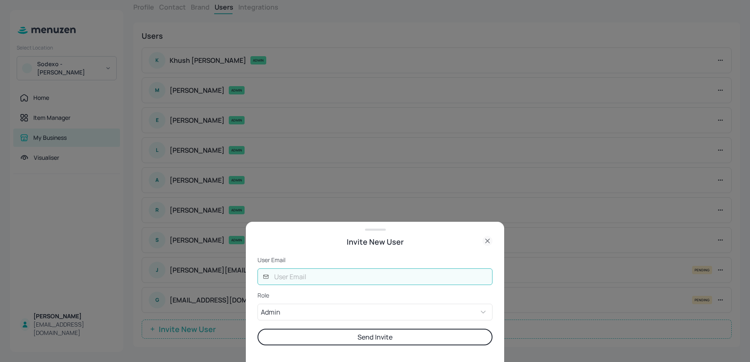
click at [287, 277] on input "text" at bounding box center [380, 277] width 223 height 17
type input "[PERSON_NAME][EMAIL_ADDRESS][DOMAIN_NAME]"
click at [320, 342] on button "Send Invite" at bounding box center [374, 337] width 235 height 17
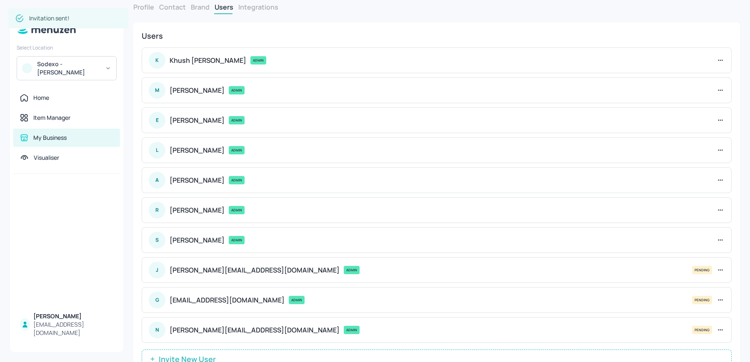
scroll to position [28, 0]
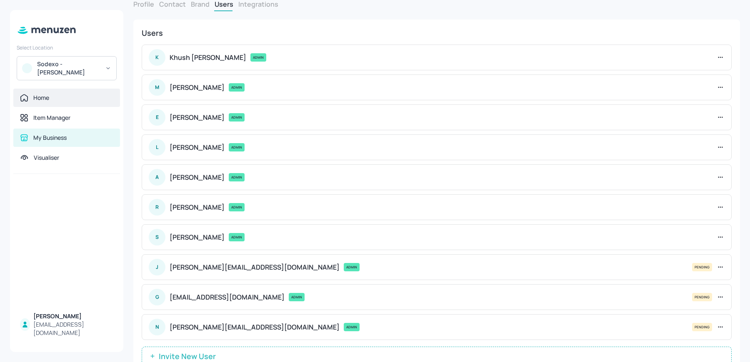
click at [34, 100] on div "Home" at bounding box center [41, 98] width 16 height 8
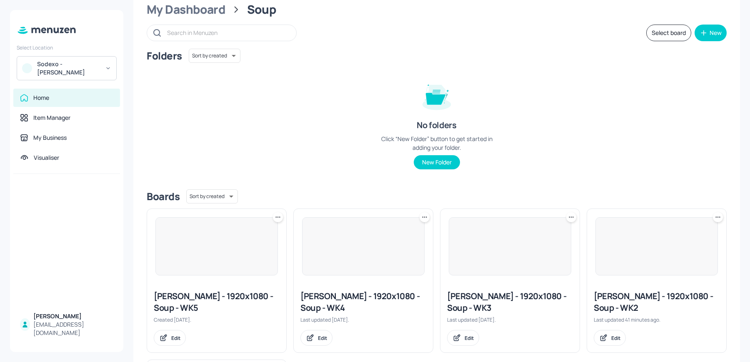
click at [34, 100] on div "Home" at bounding box center [41, 98] width 16 height 8
